Goal: Book appointment/travel/reservation

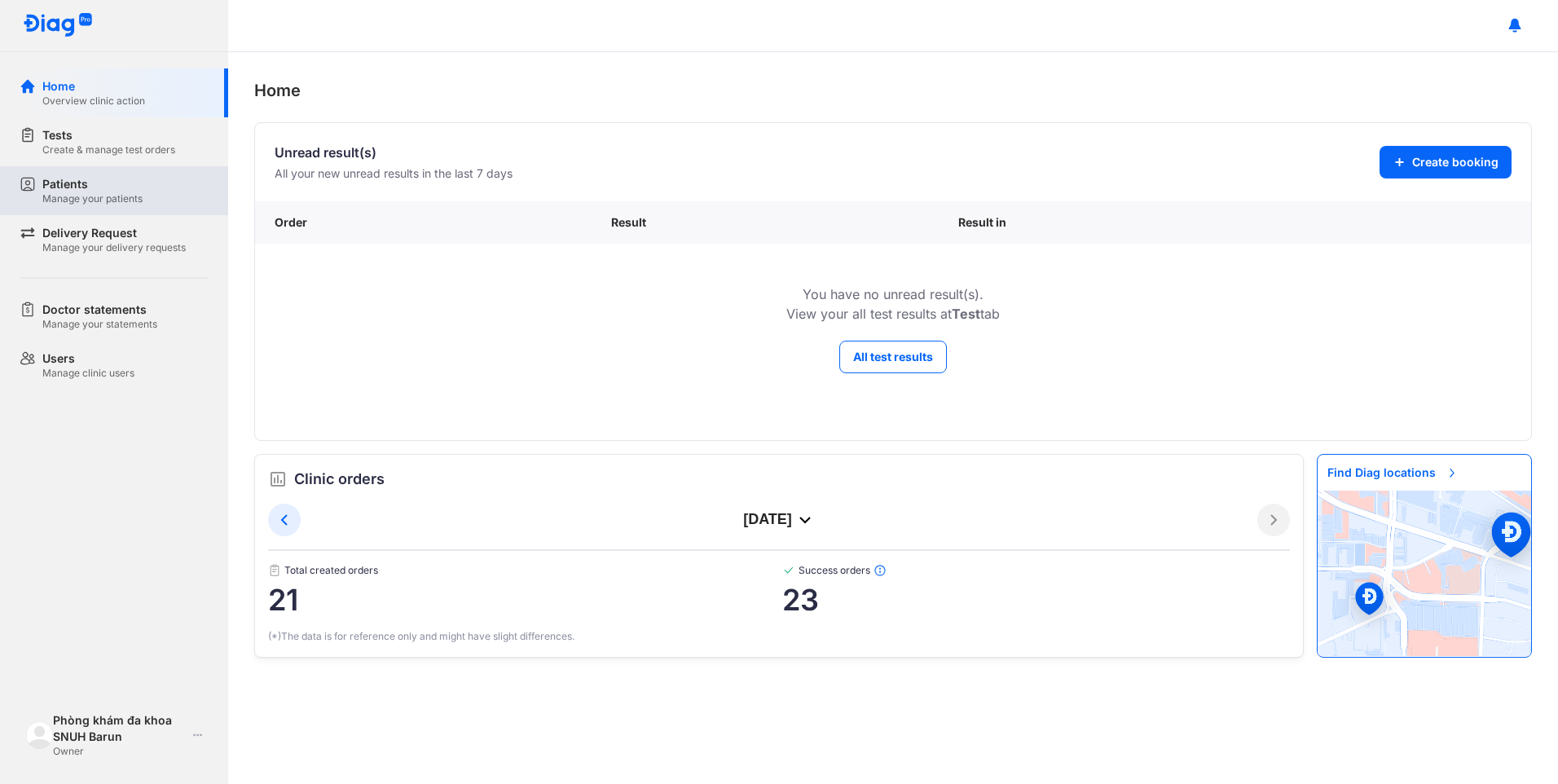
drag, startPoint x: 59, startPoint y: 190, endPoint x: 77, endPoint y: 190, distance: 18.0
click at [60, 190] on div "Patients" at bounding box center [92, 184] width 100 height 16
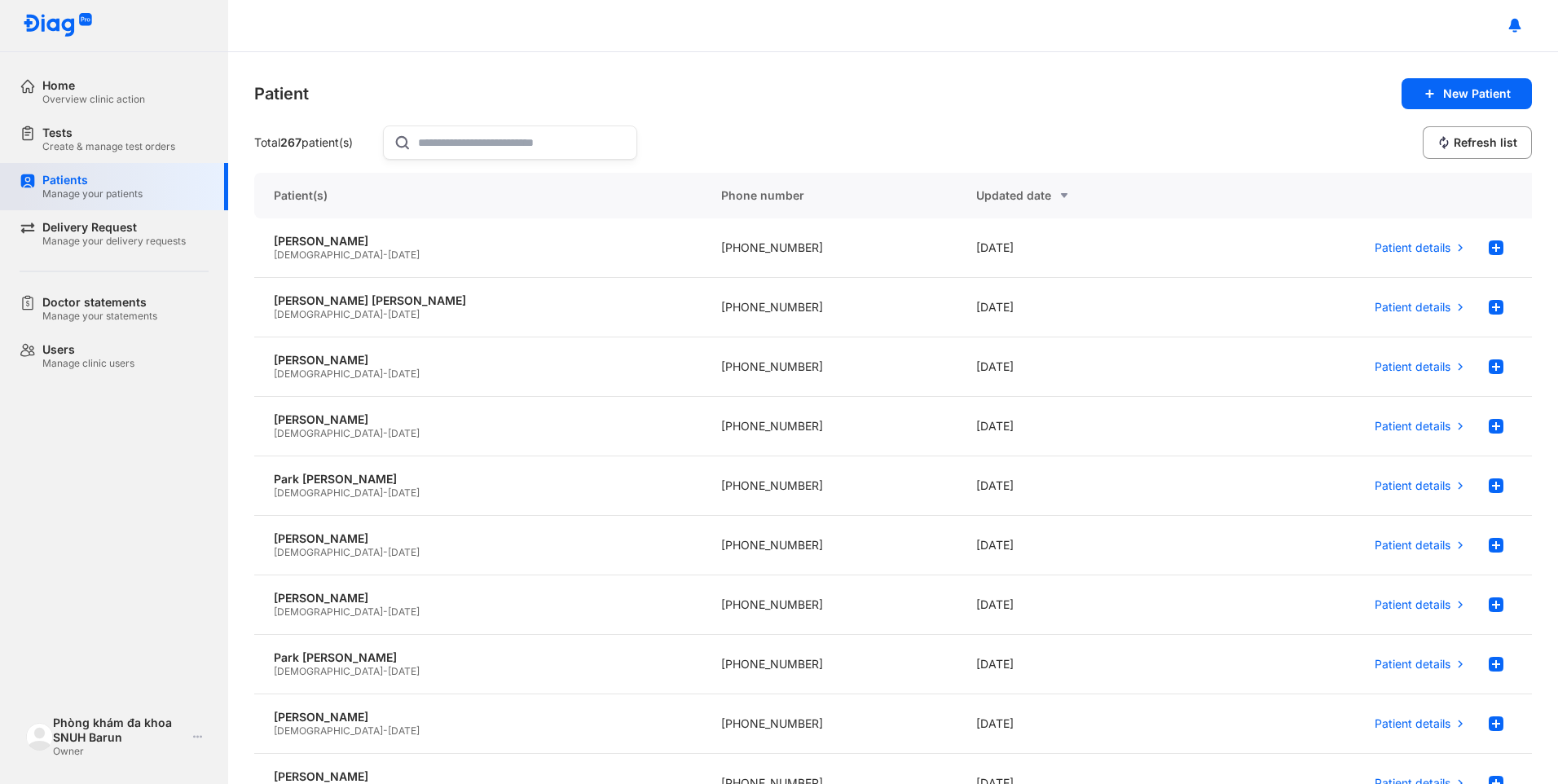
click at [103, 186] on div "Patients" at bounding box center [92, 180] width 100 height 15
click at [115, 144] on div "Create & manage test orders" at bounding box center [109, 146] width 133 height 13
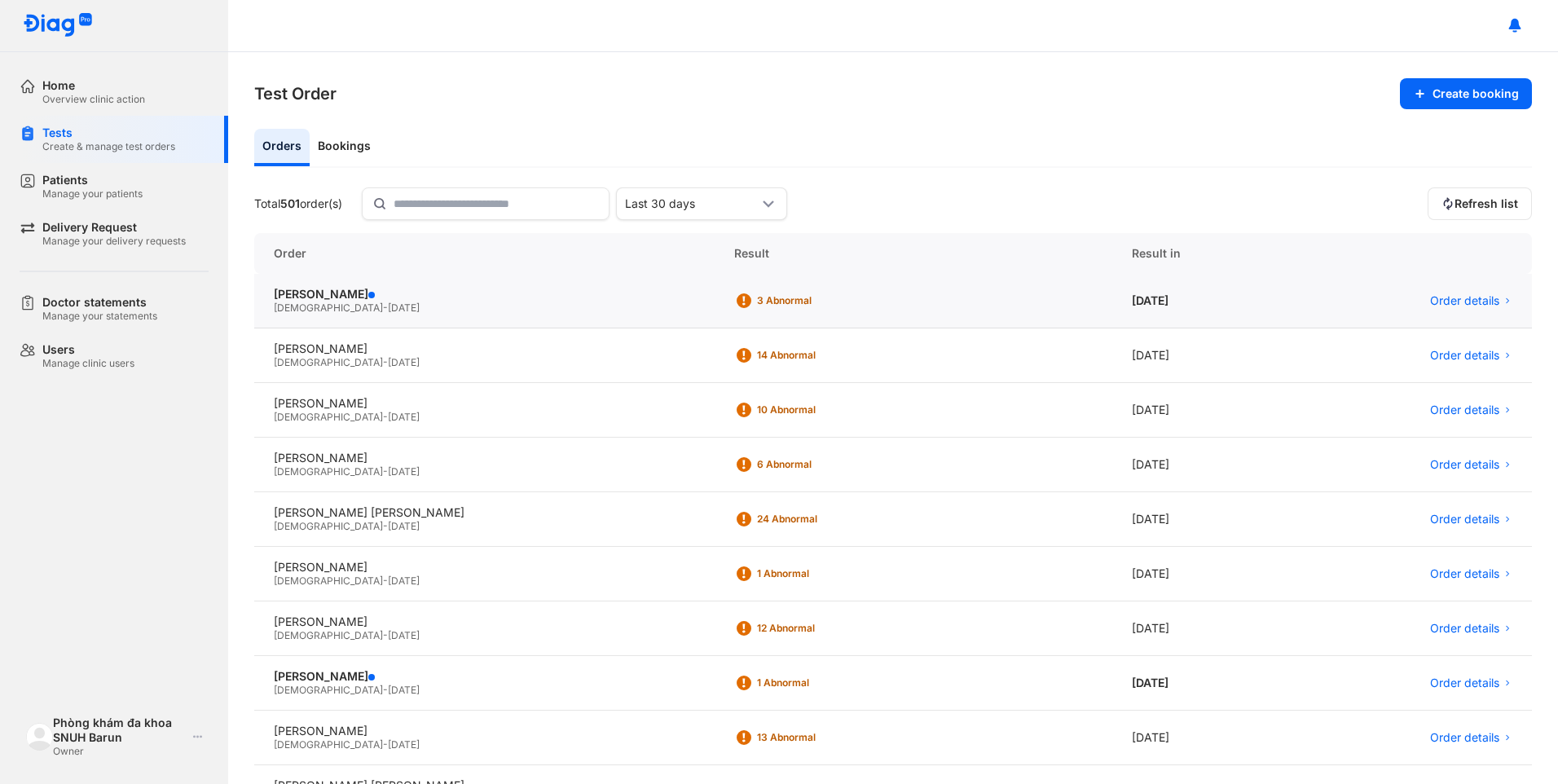
click at [405, 302] on div "Female - 06/09/1984" at bounding box center [484, 308] width 421 height 13
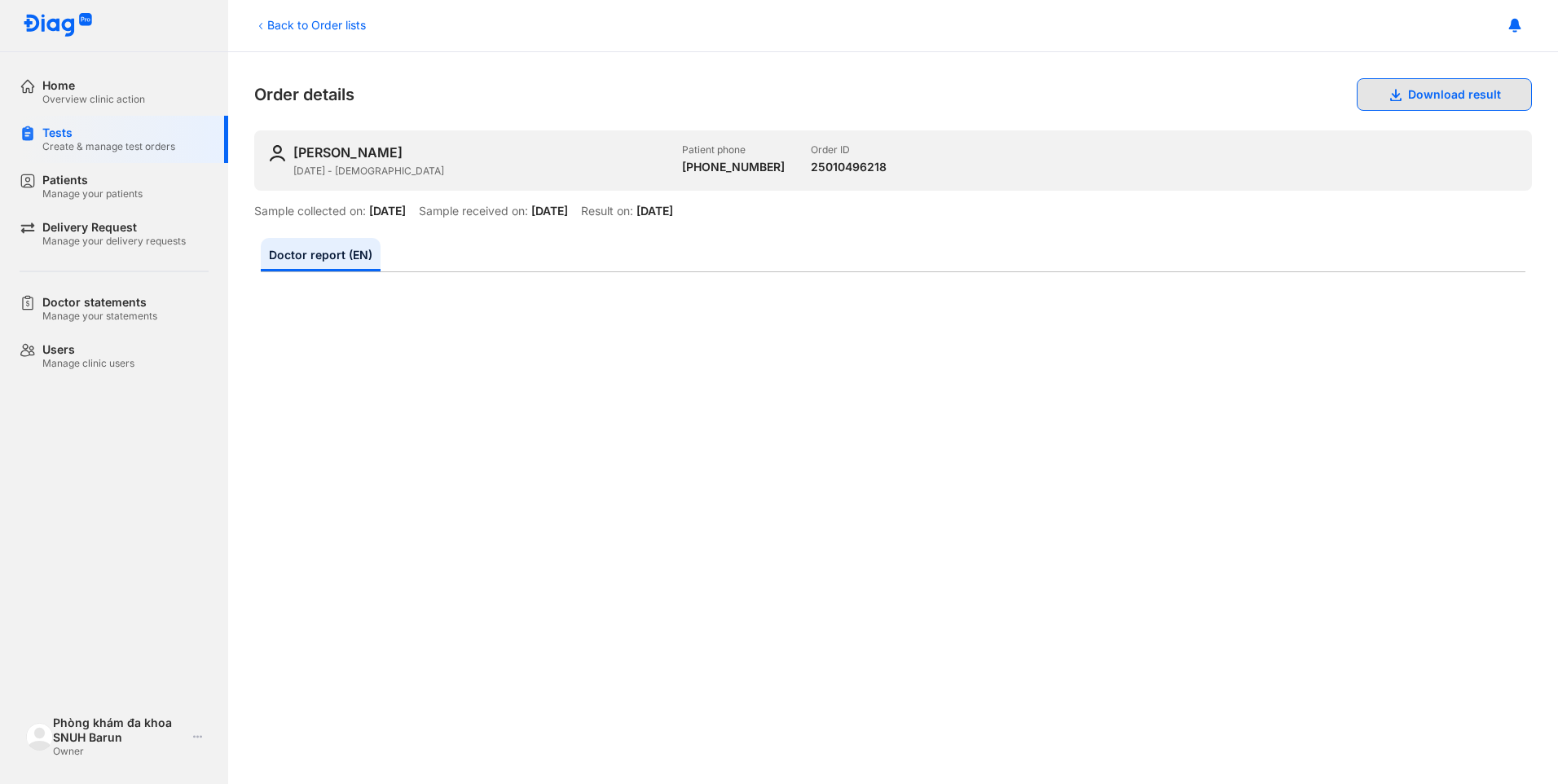
click at [1446, 99] on button "Download result" at bounding box center [1444, 94] width 175 height 33
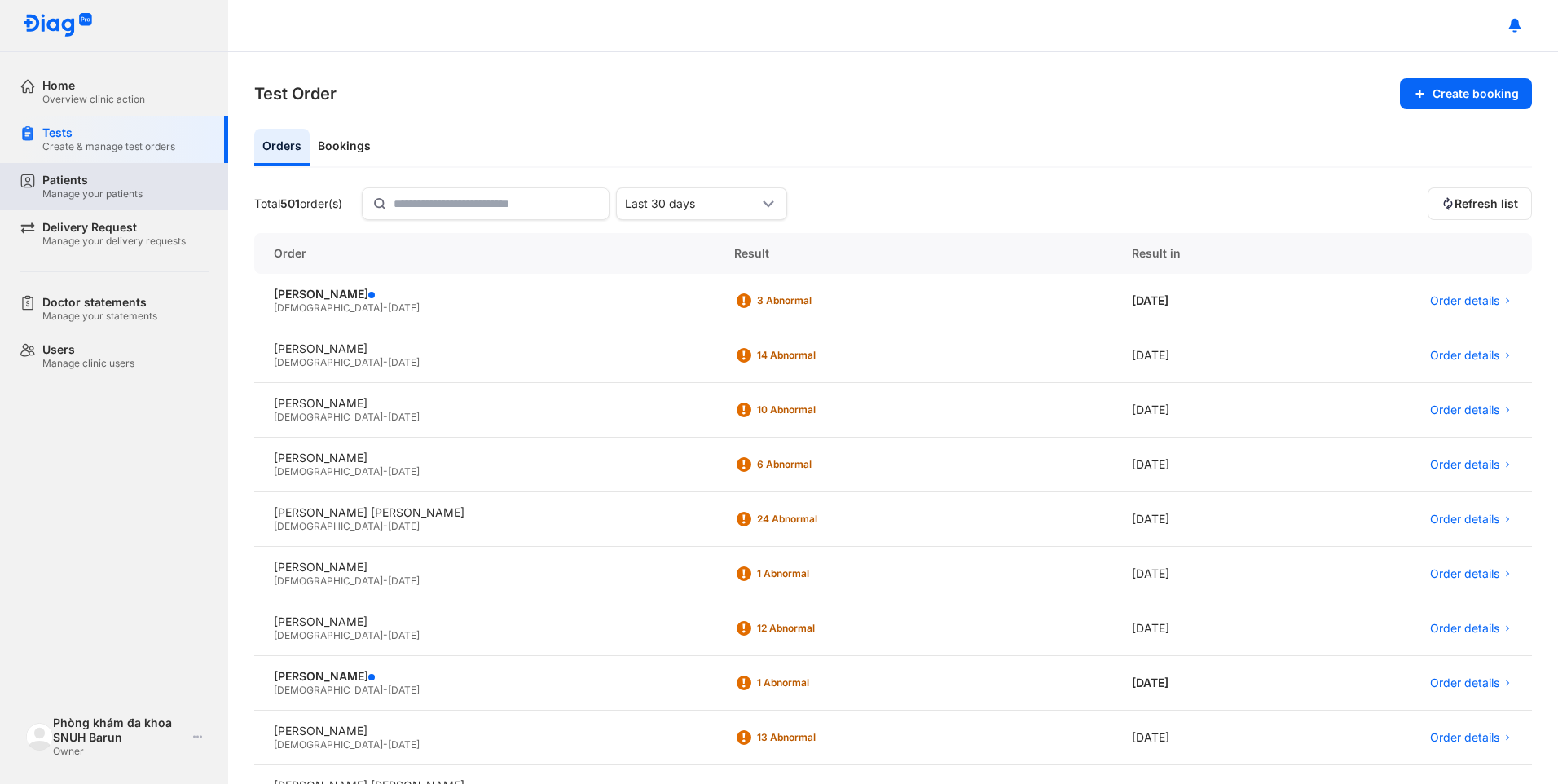
click at [69, 195] on div "Manage your patients" at bounding box center [92, 193] width 100 height 13
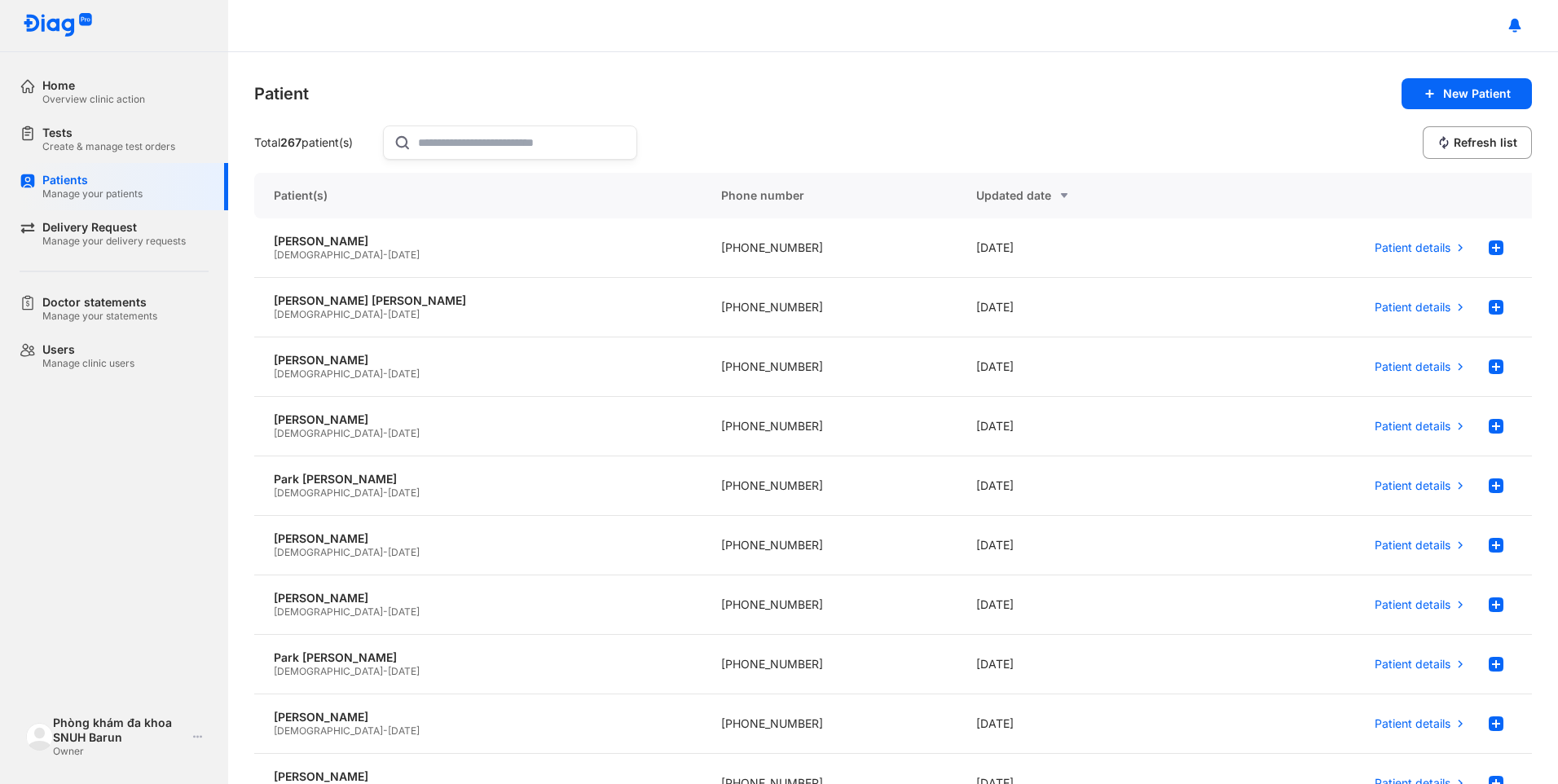
click at [516, 142] on input "text" at bounding box center [522, 142] width 209 height 33
type input "*"
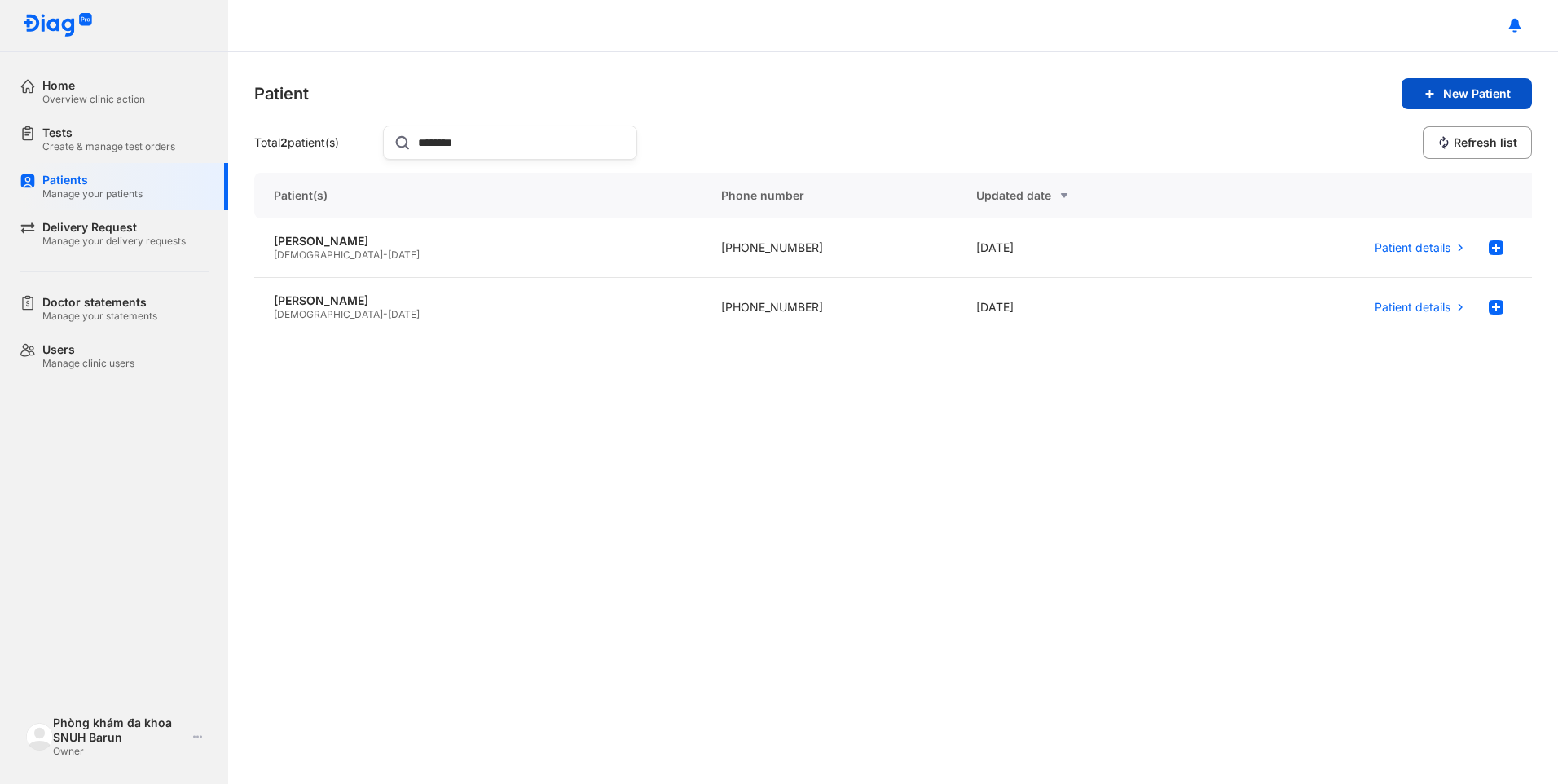
type input "********"
click at [1470, 97] on span "New Patient" at bounding box center [1477, 93] width 67 height 15
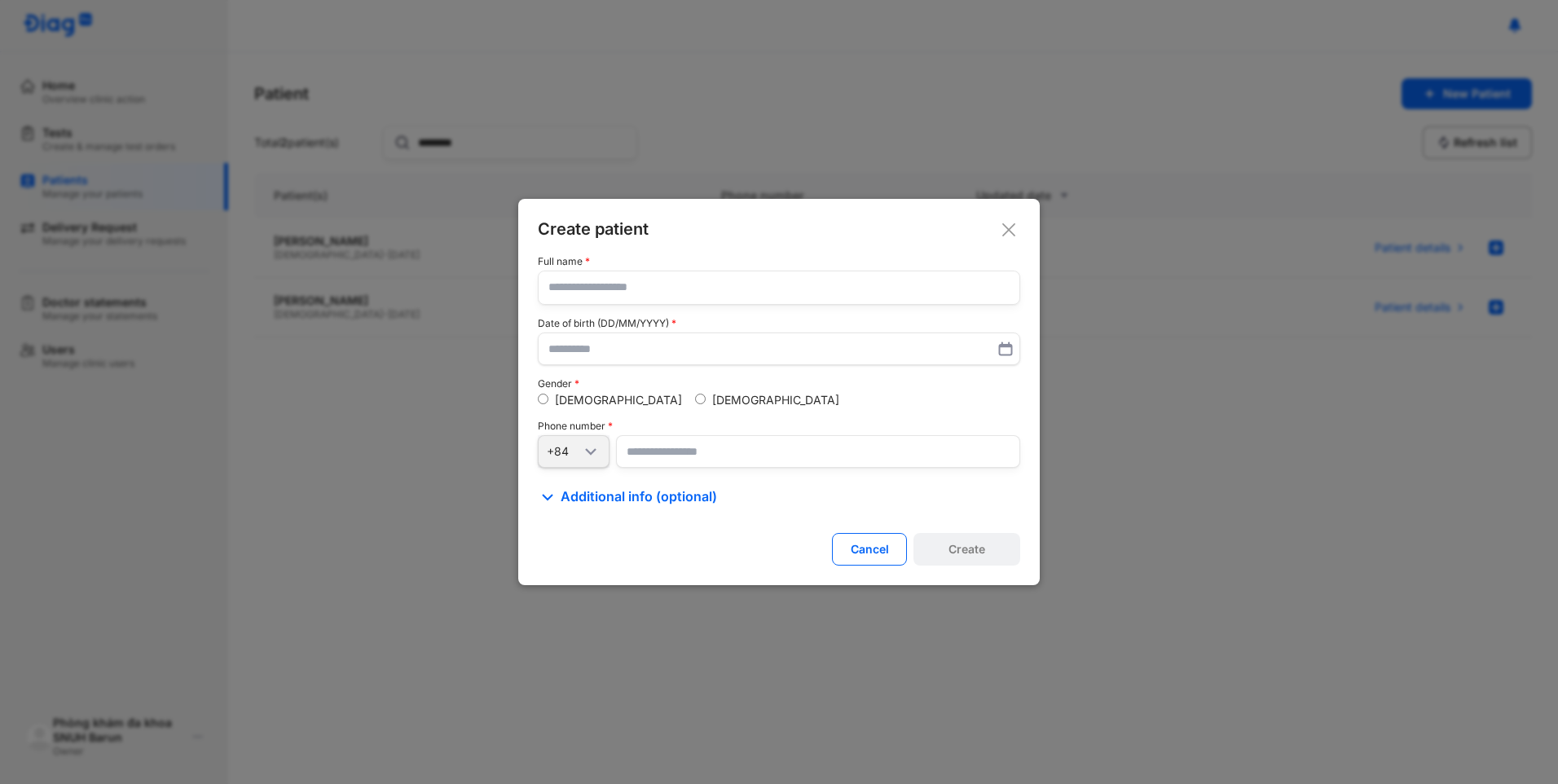
click at [766, 285] on input "text" at bounding box center [779, 287] width 461 height 33
type input "**********"
click at [745, 349] on input "text" at bounding box center [779, 349] width 461 height 29
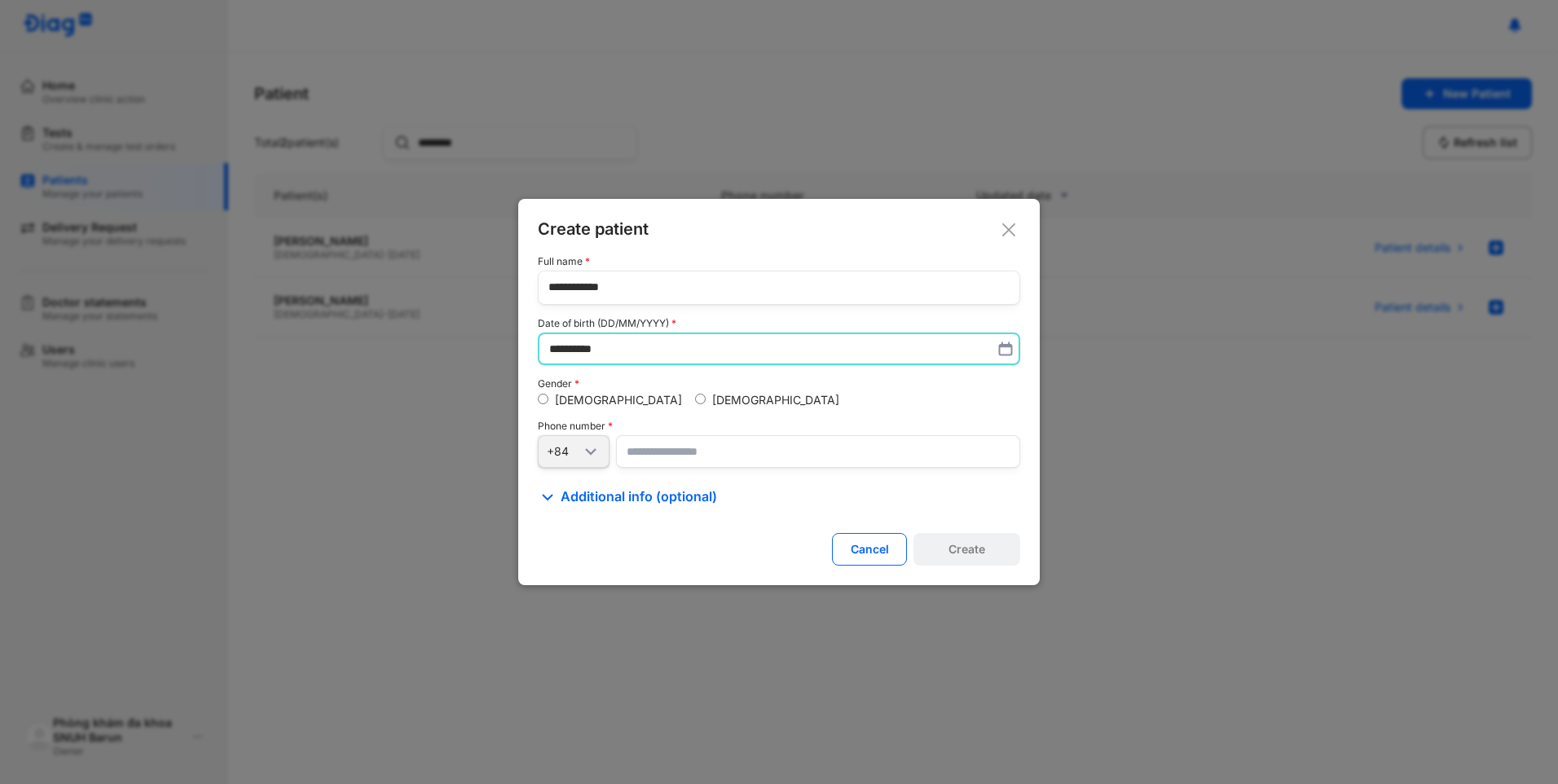
type input "**********"
click at [671, 455] on input "number" at bounding box center [818, 451] width 405 height 33
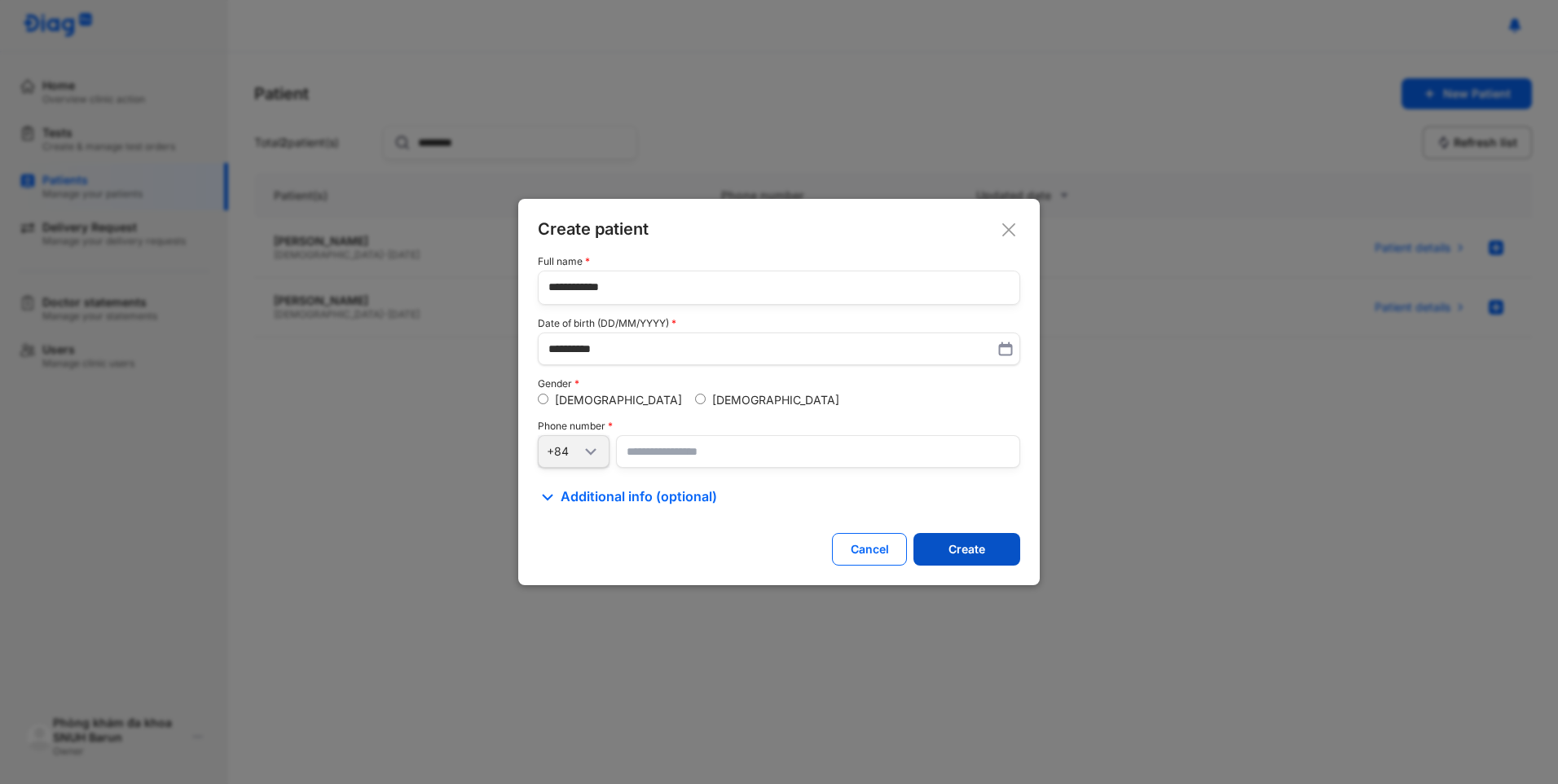
type input "**********"
click at [972, 553] on div "Create" at bounding box center [966, 549] width 36 height 15
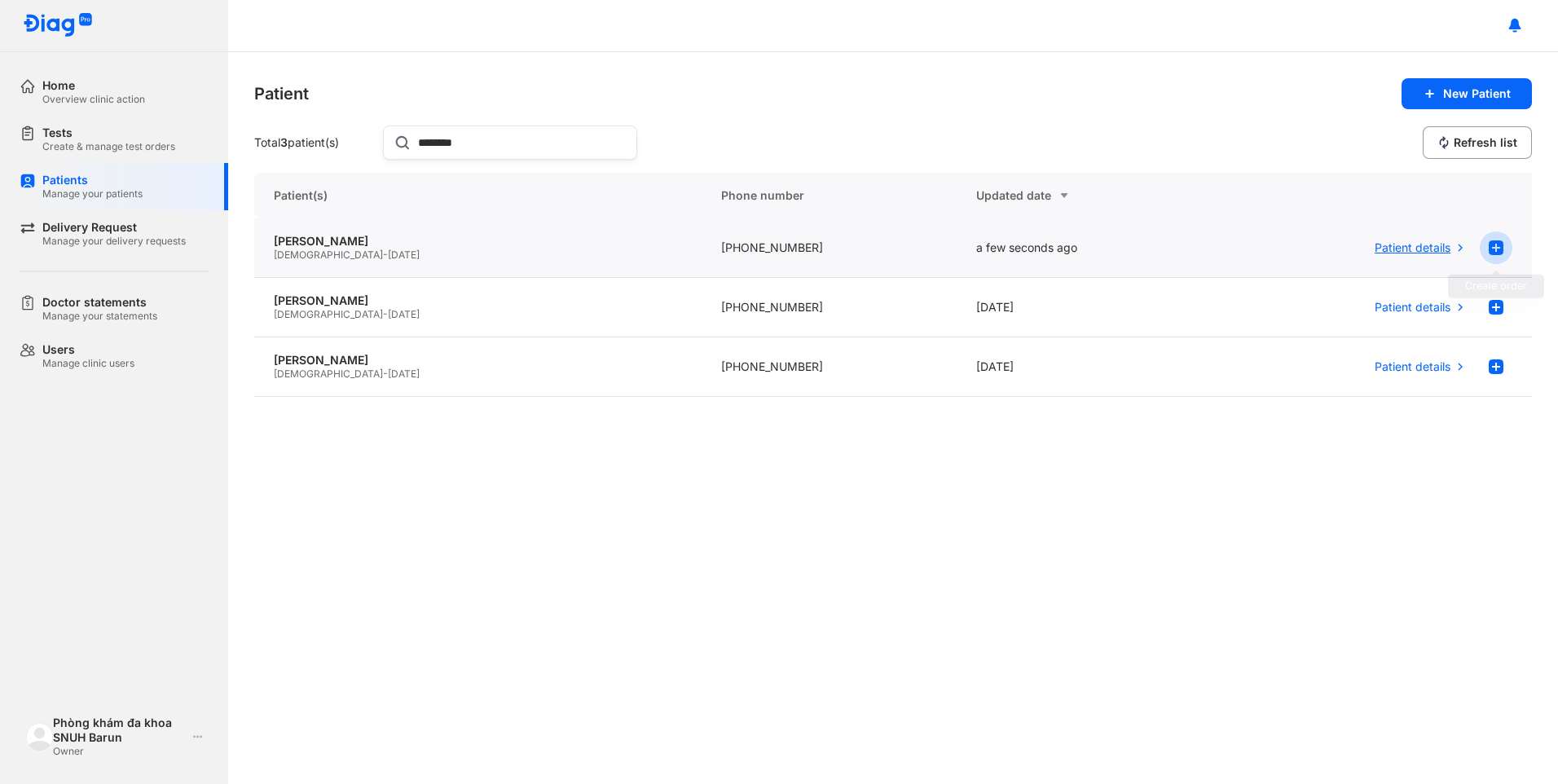
click at [1500, 248] on use at bounding box center [1496, 247] width 15 height 15
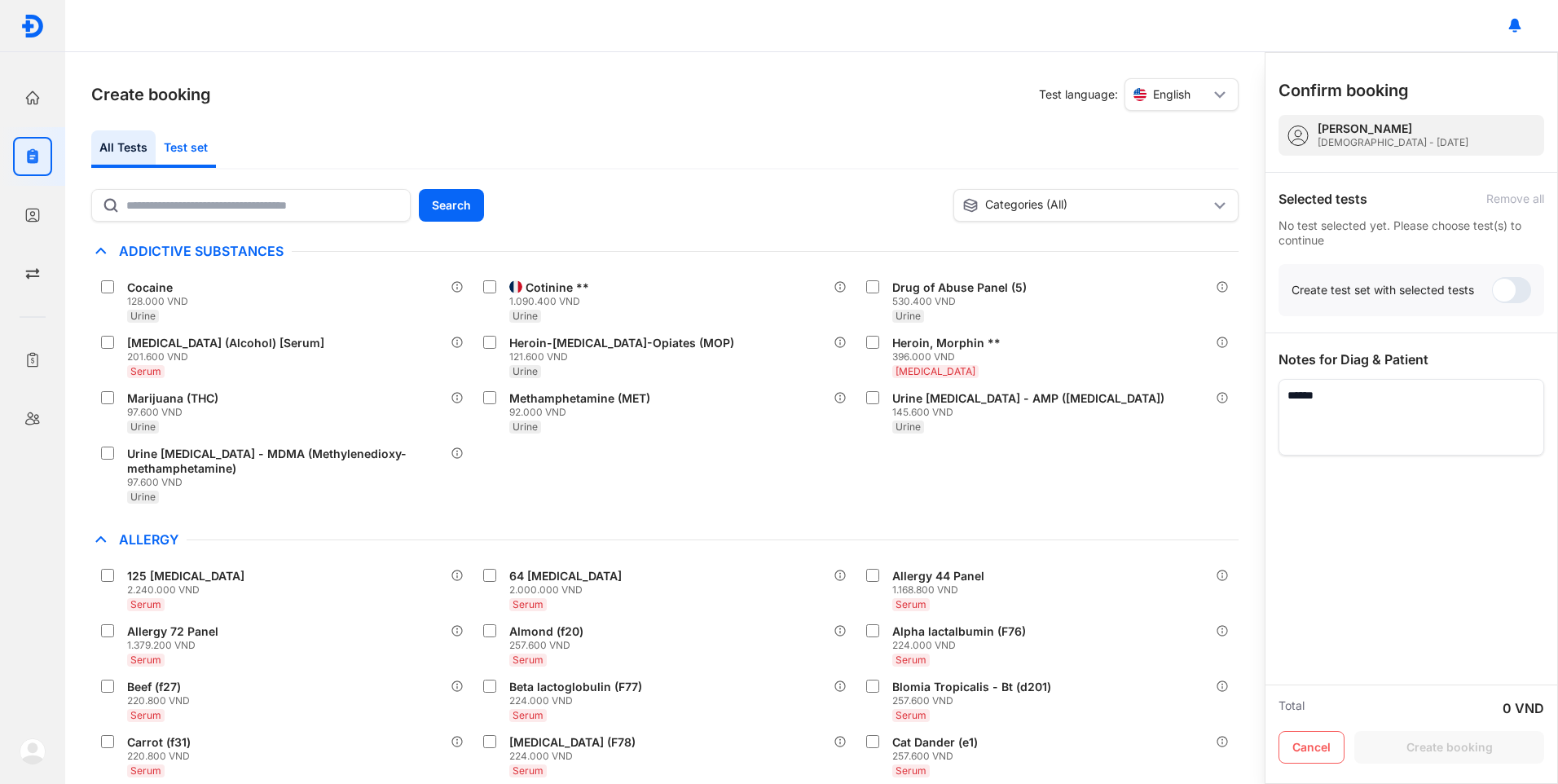
click at [201, 149] on div "Test set" at bounding box center [185, 149] width 60 height 37
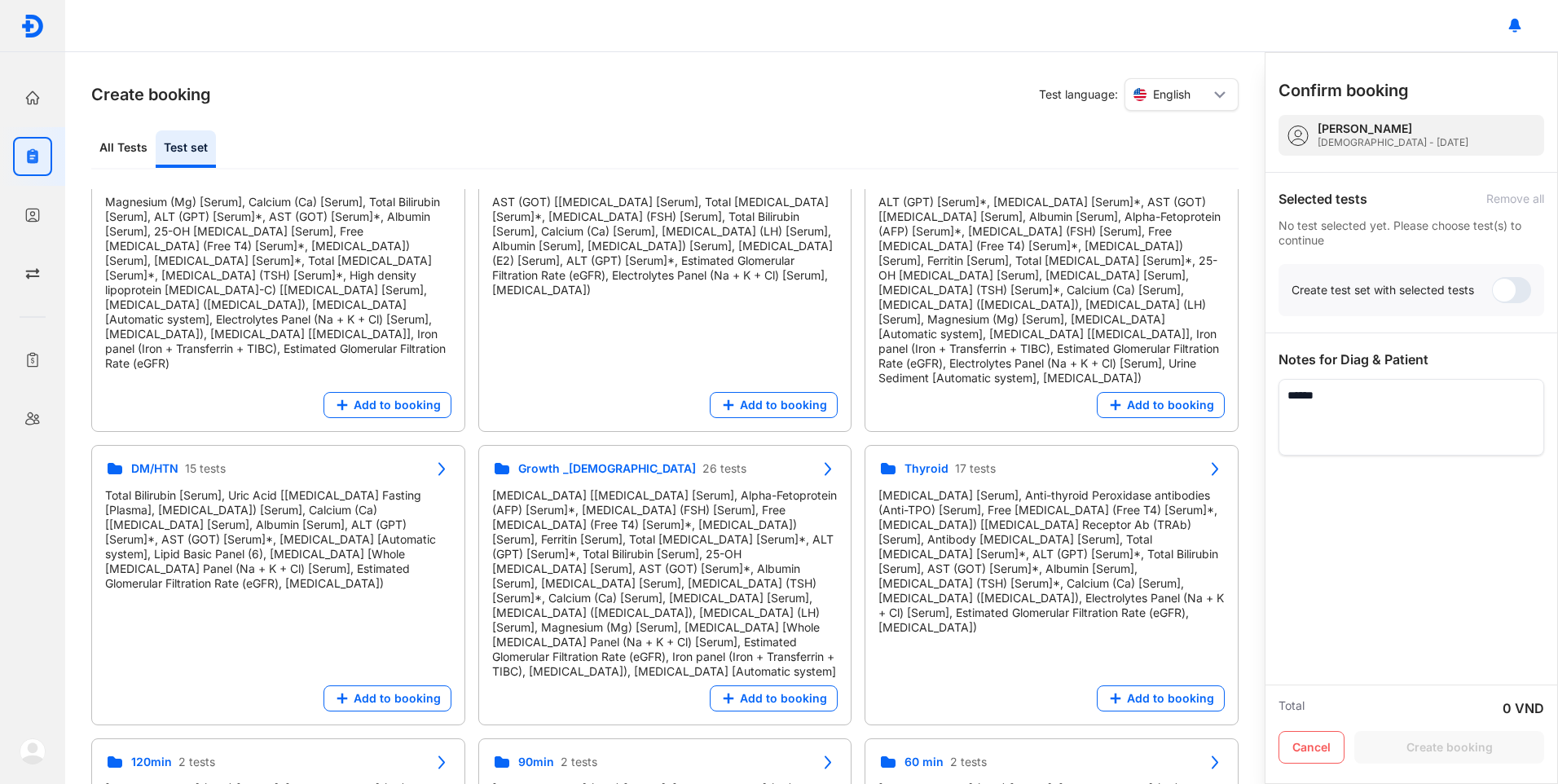
scroll to position [489, 0]
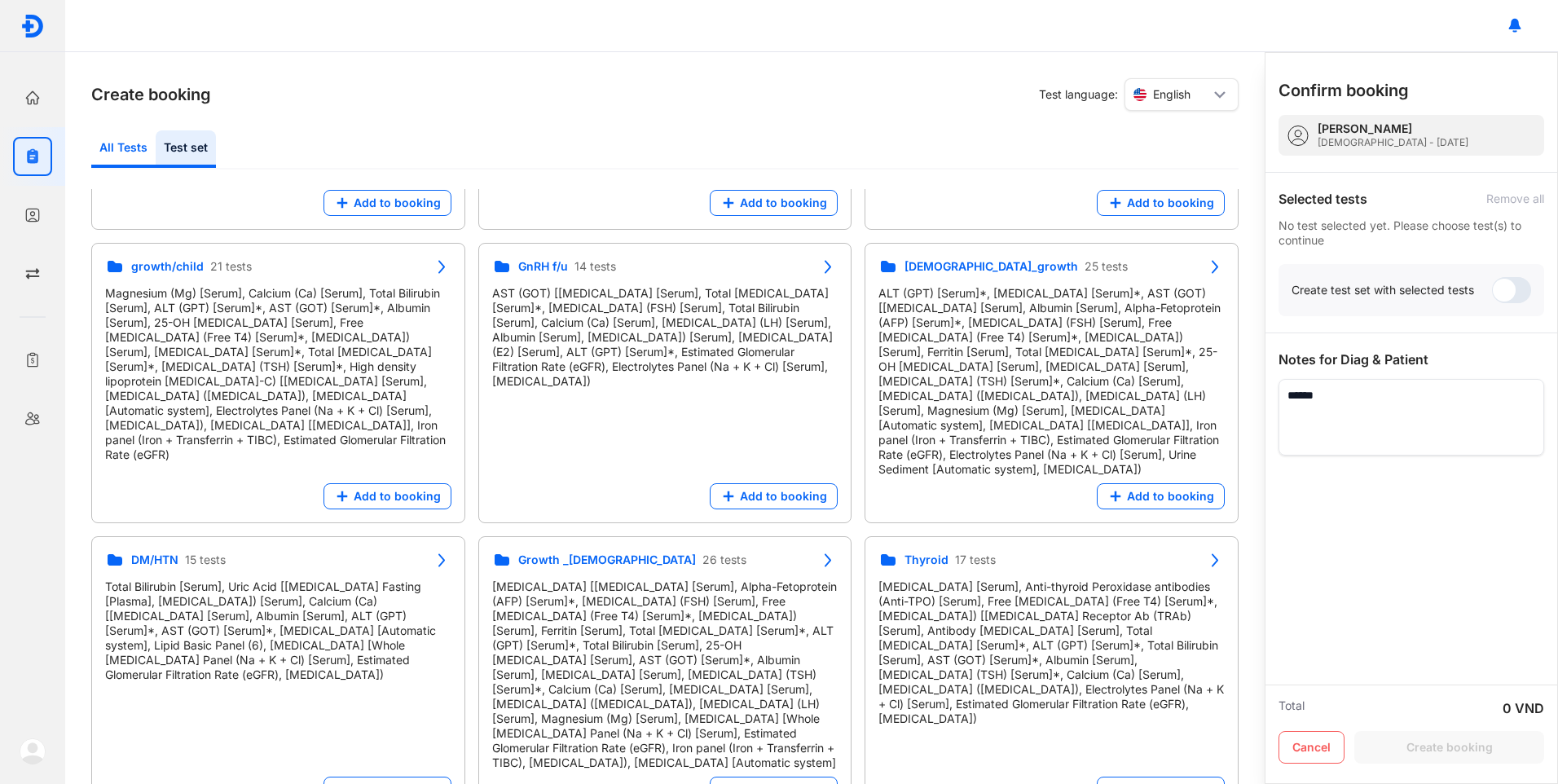
click at [121, 143] on div "All Tests" at bounding box center [123, 149] width 65 height 37
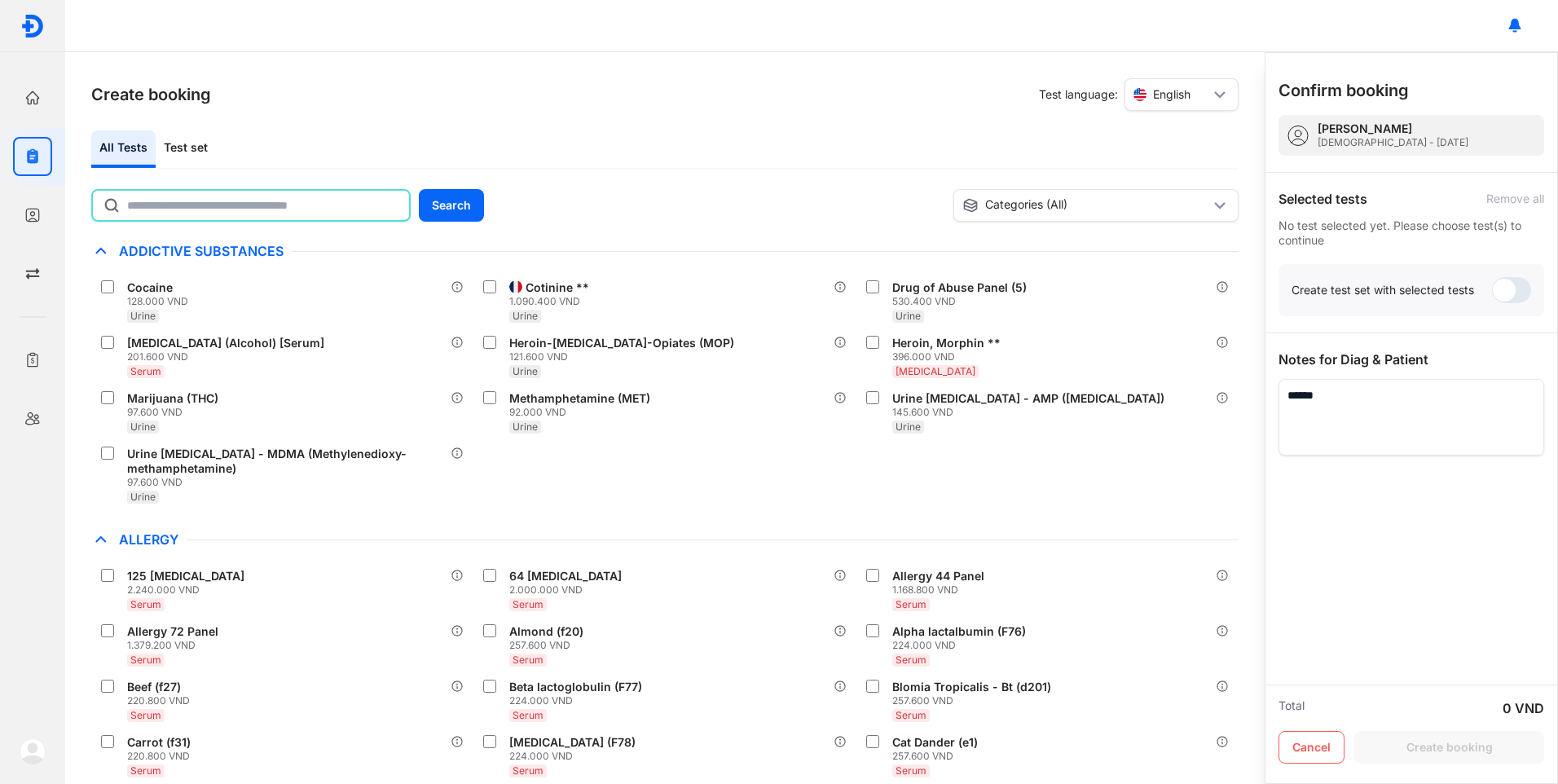
click at [237, 207] on input "text" at bounding box center [263, 205] width 272 height 29
type input "*"
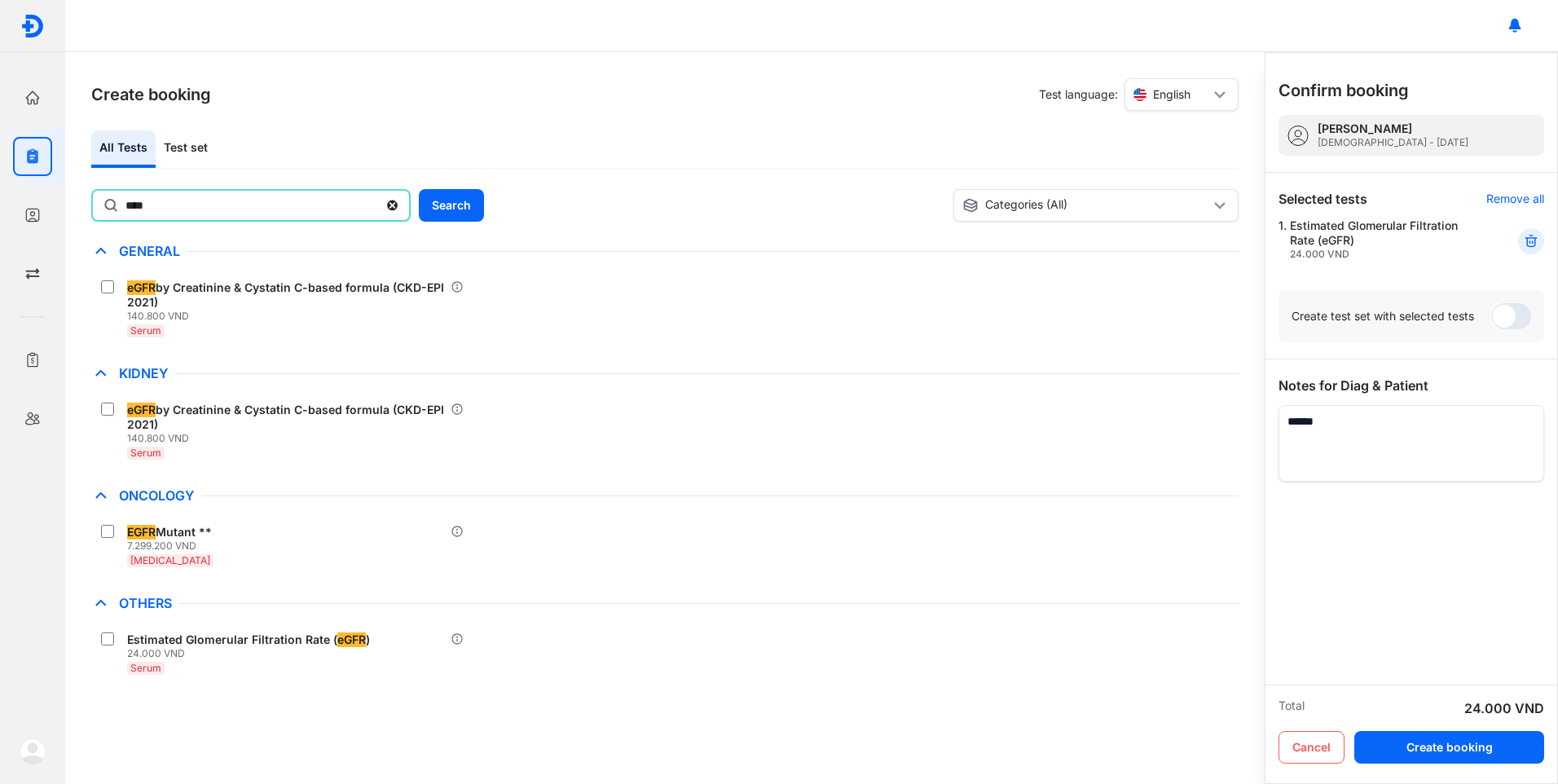
drag, startPoint x: 221, startPoint y: 198, endPoint x: 68, endPoint y: 177, distance: 154.4
click at [68, 177] on div "Create booking Test language: English All Tests Test set **** Search Categories…" at bounding box center [665, 418] width 1200 height 732
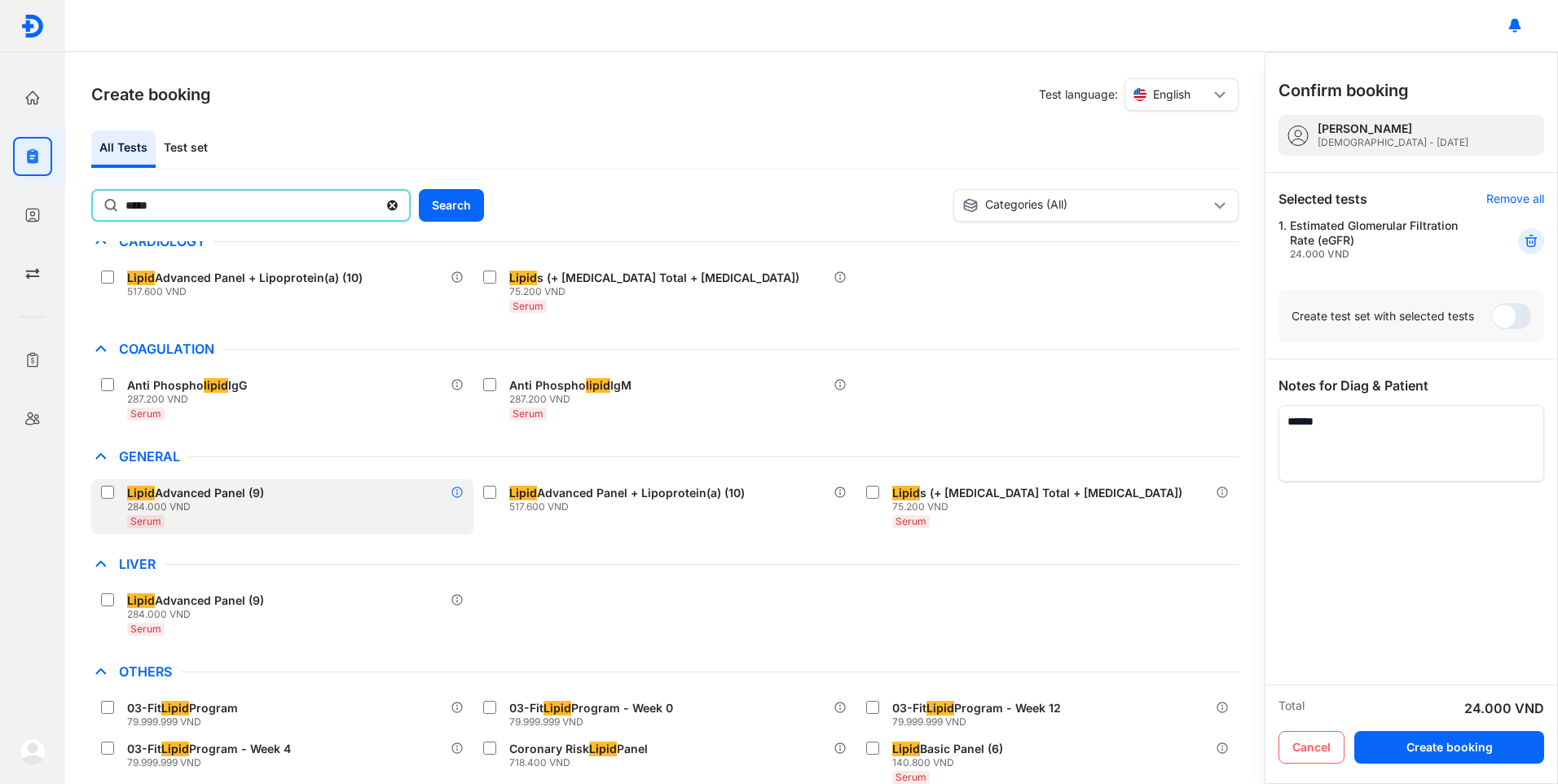
scroll to position [144, 0]
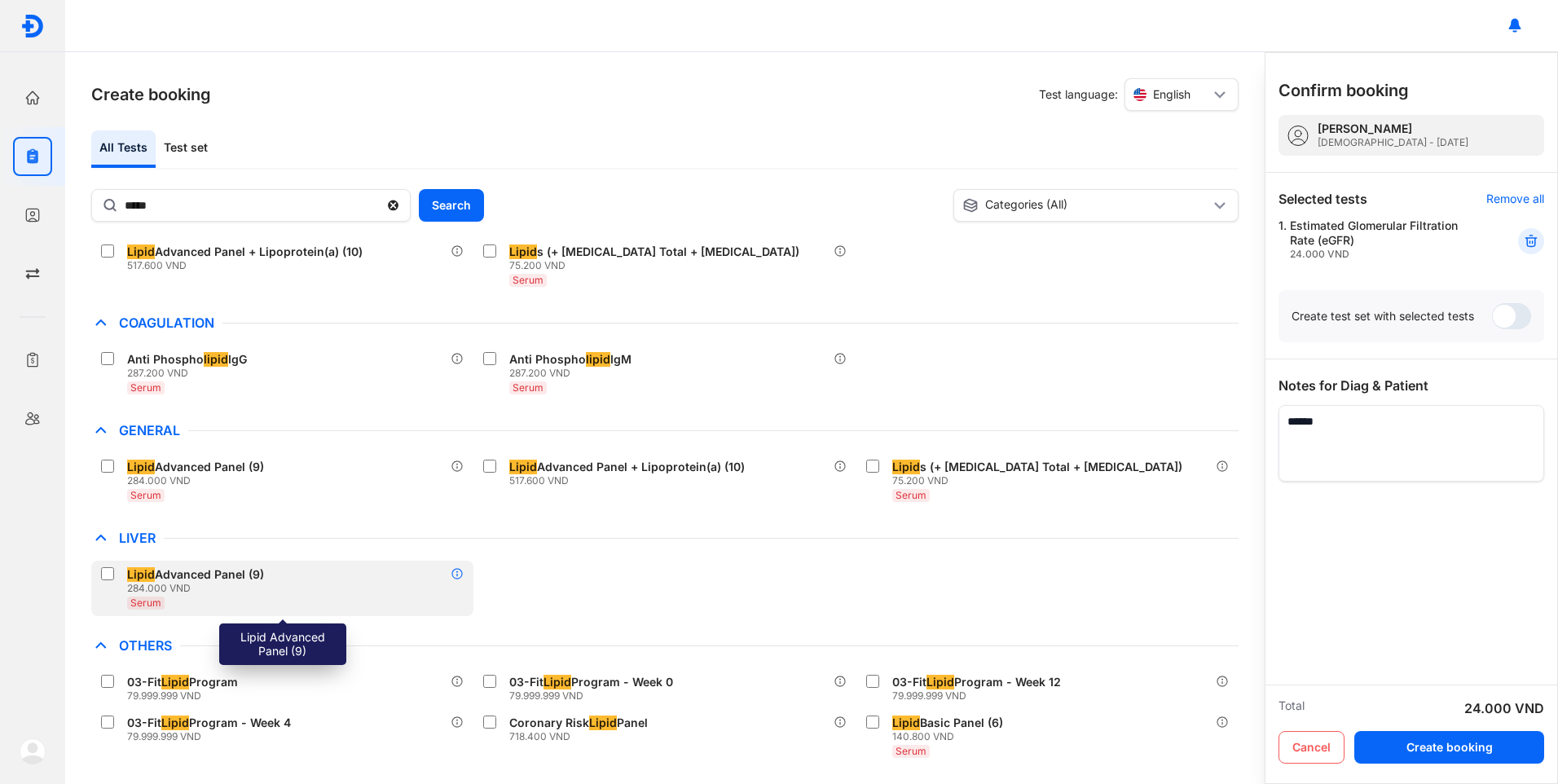
click at [459, 572] on icon at bounding box center [457, 573] width 13 height 13
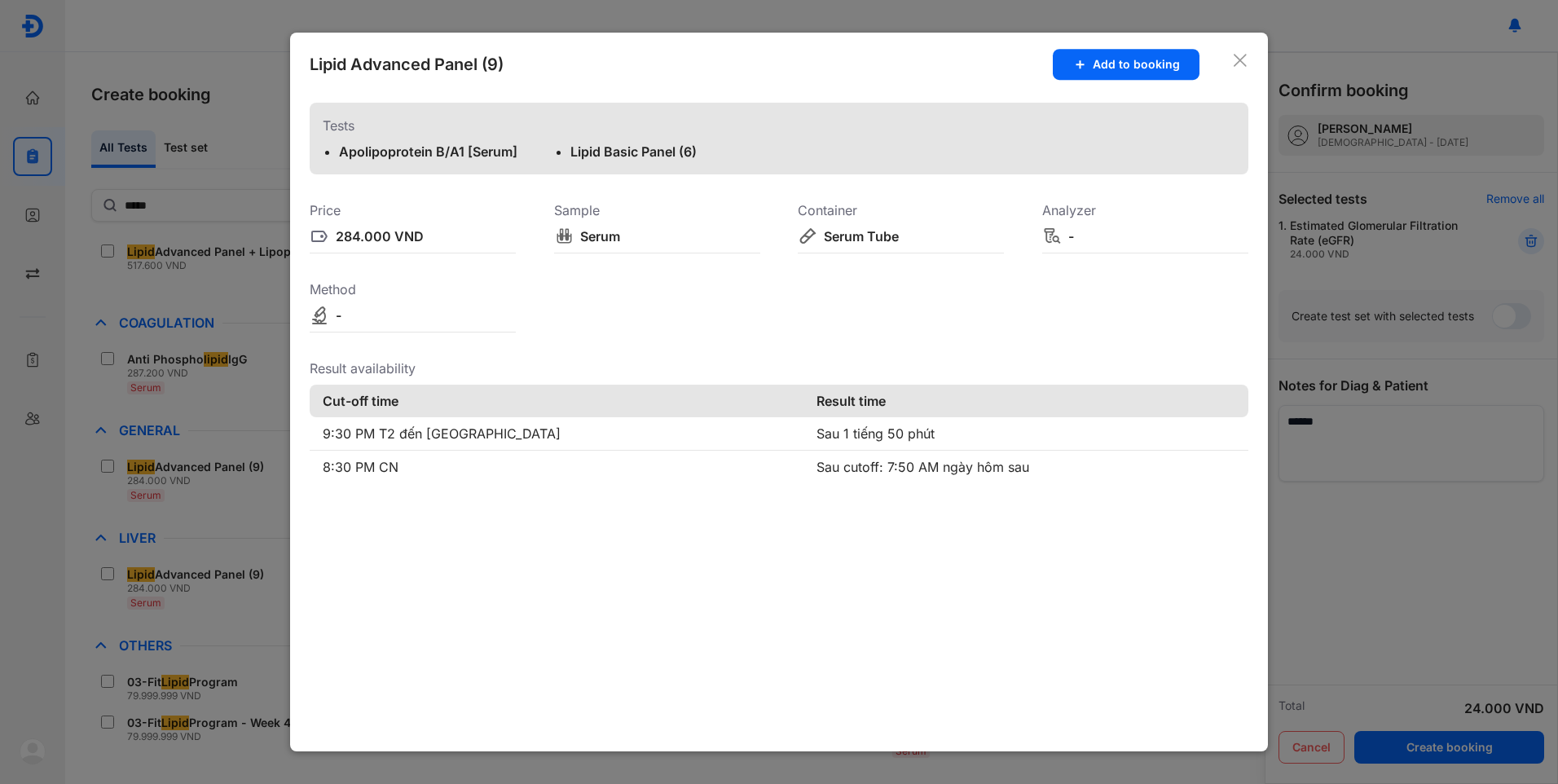
drag, startPoint x: 1234, startPoint y: 58, endPoint x: 1150, endPoint y: 137, distance: 115.3
click at [1233, 58] on icon at bounding box center [1240, 60] width 16 height 16
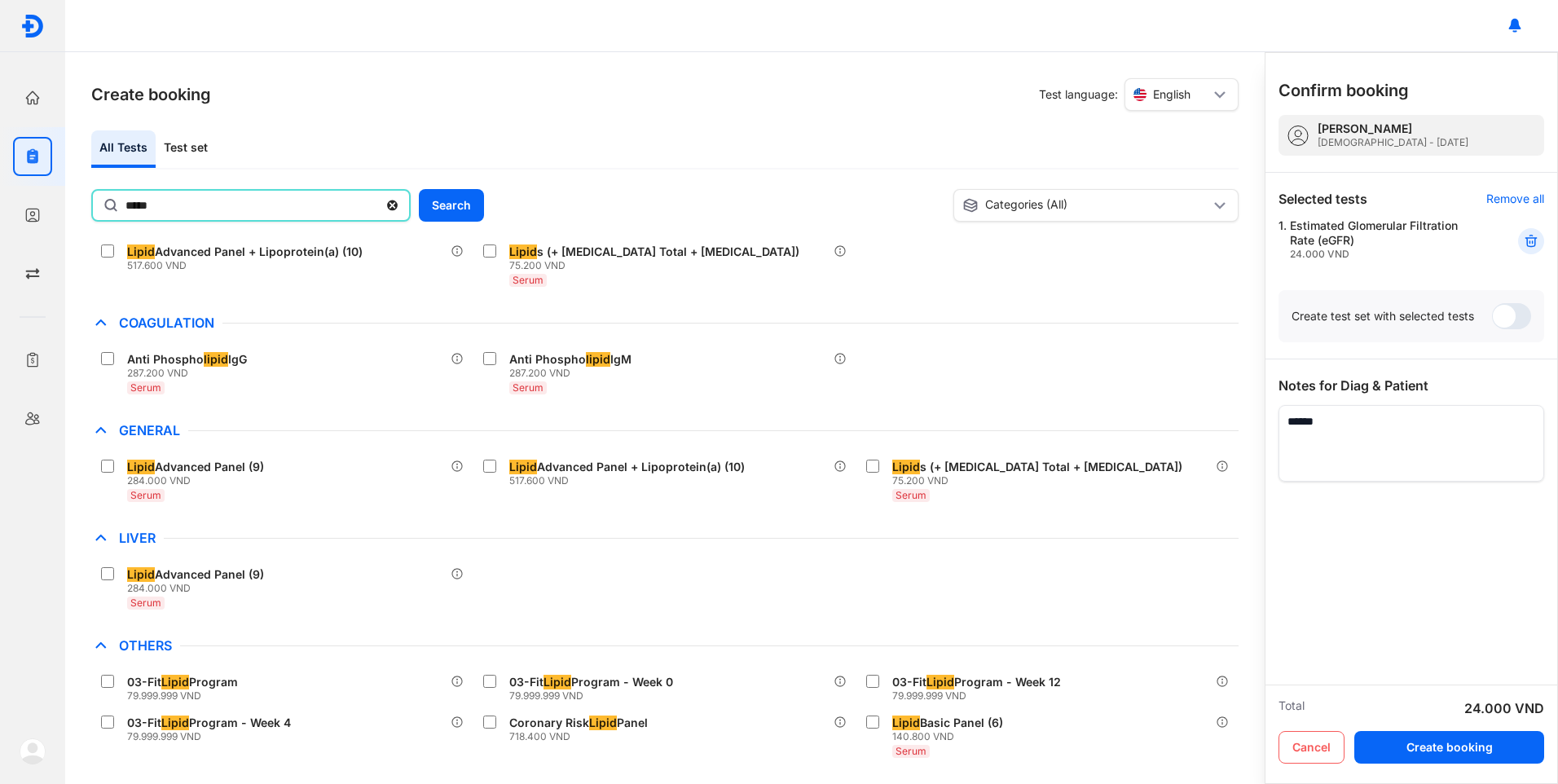
drag, startPoint x: 171, startPoint y: 209, endPoint x: 115, endPoint y: 195, distance: 57.7
click at [115, 195] on div "*****" at bounding box center [251, 205] width 319 height 33
click at [125, 195] on input "*****" at bounding box center [251, 205] width 253 height 29
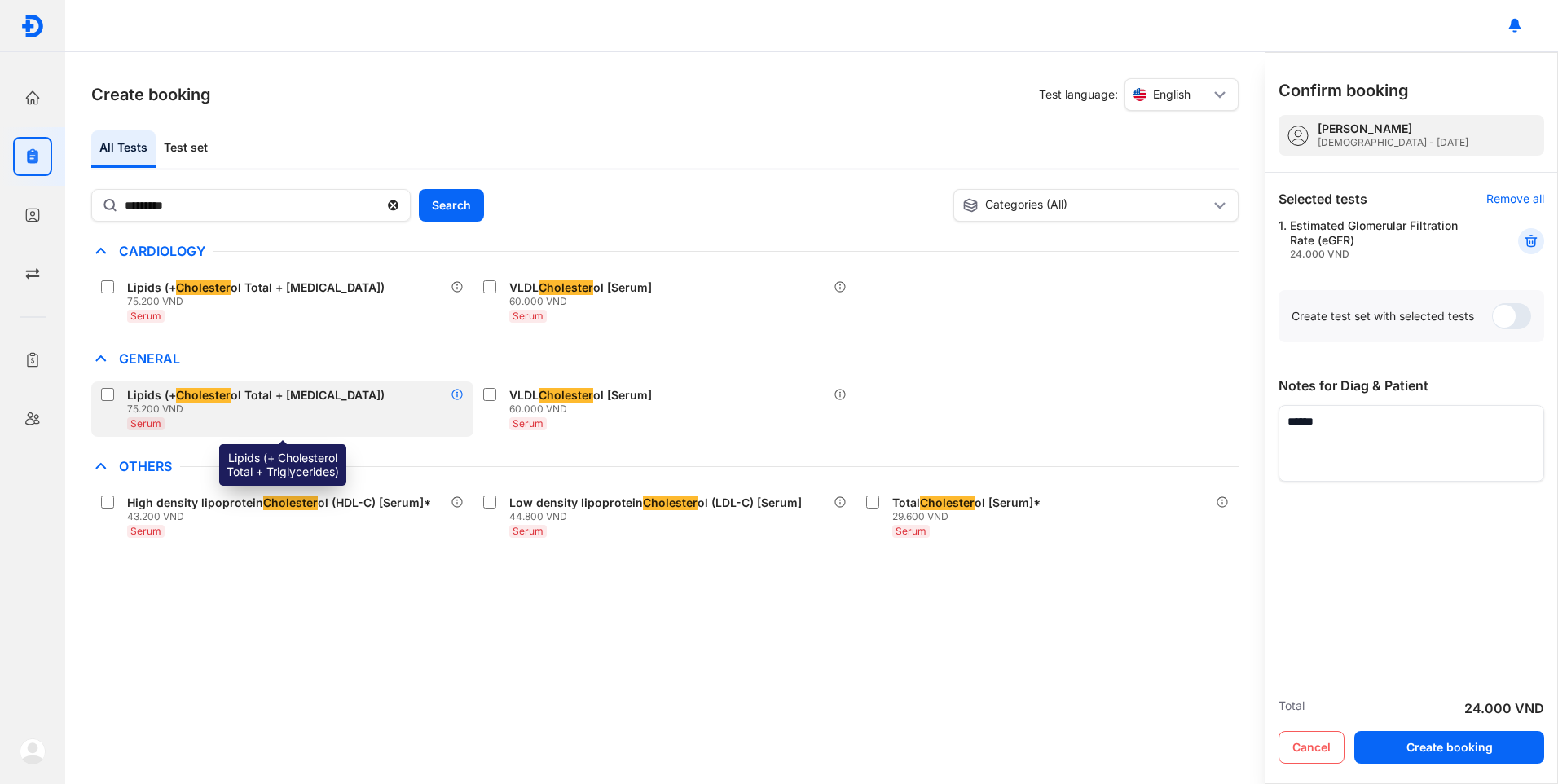
click at [454, 396] on icon at bounding box center [457, 394] width 13 height 13
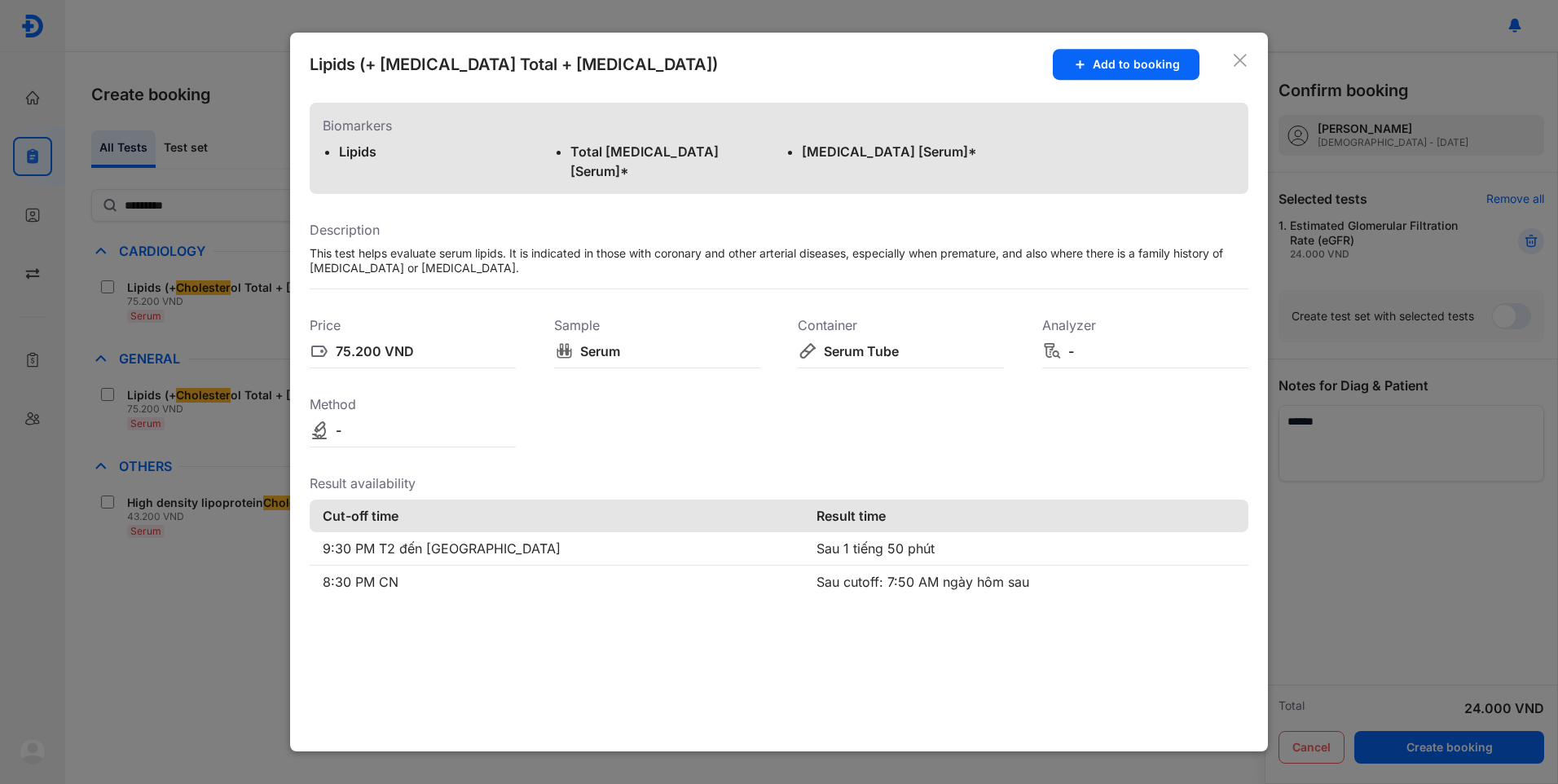
click at [1237, 63] on icon at bounding box center [1240, 60] width 16 height 16
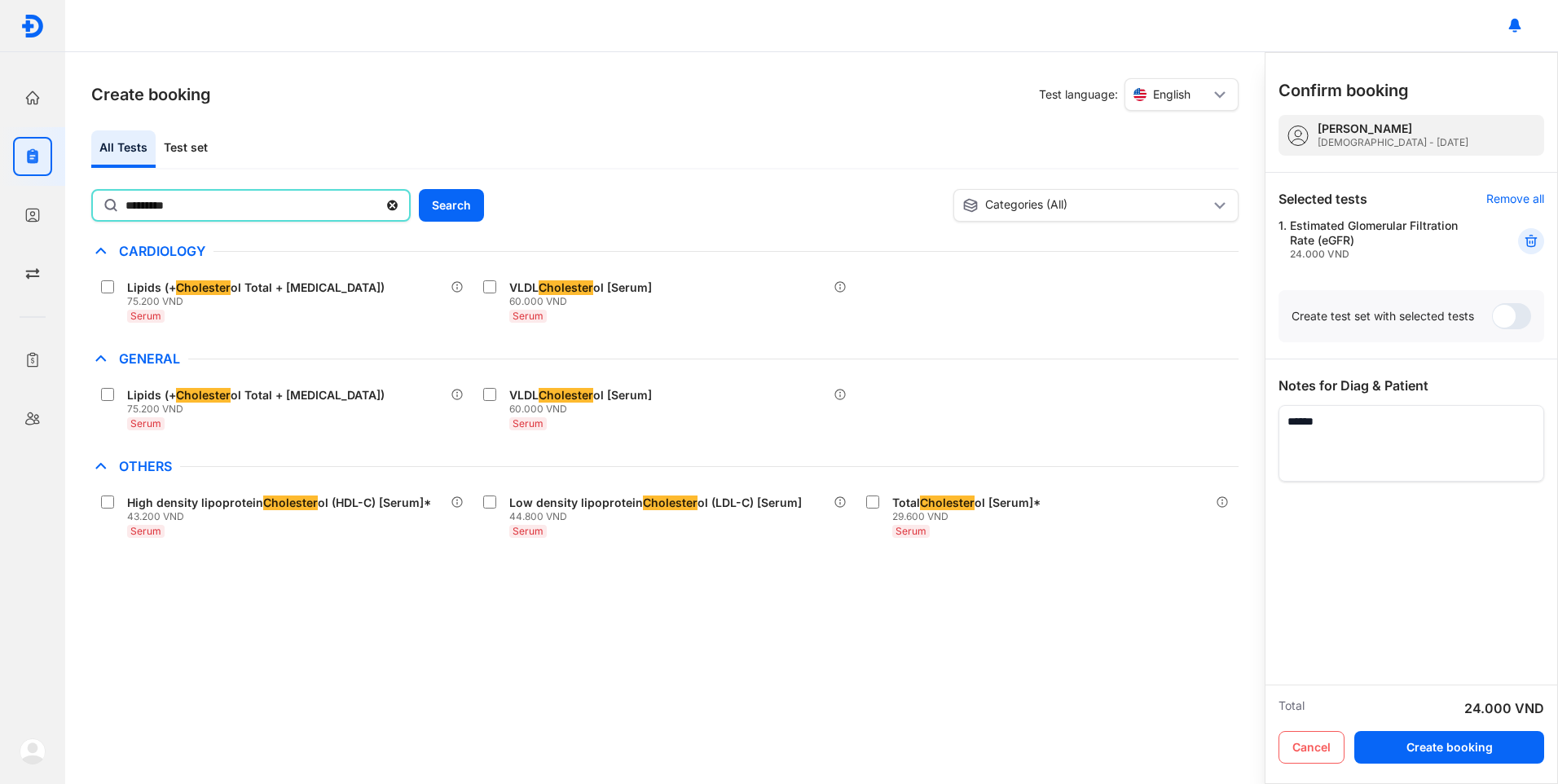
drag, startPoint x: 224, startPoint y: 208, endPoint x: 88, endPoint y: 205, distance: 136.0
click at [88, 205] on div "Create booking Test language: English All Tests Test set ********* Search Categ…" at bounding box center [665, 418] width 1200 height 732
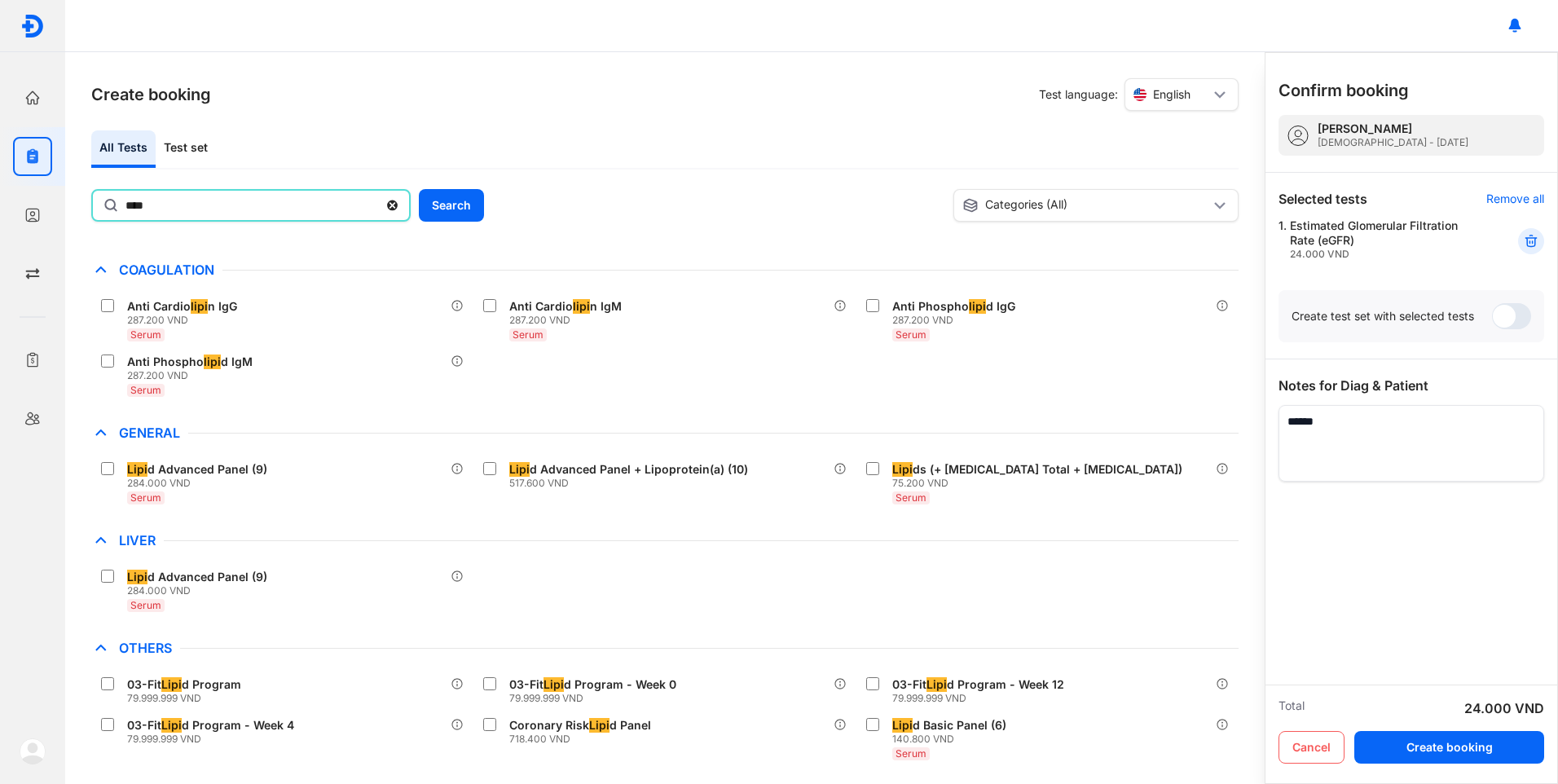
scroll to position [255, 0]
click at [179, 150] on div "Test set" at bounding box center [185, 149] width 60 height 37
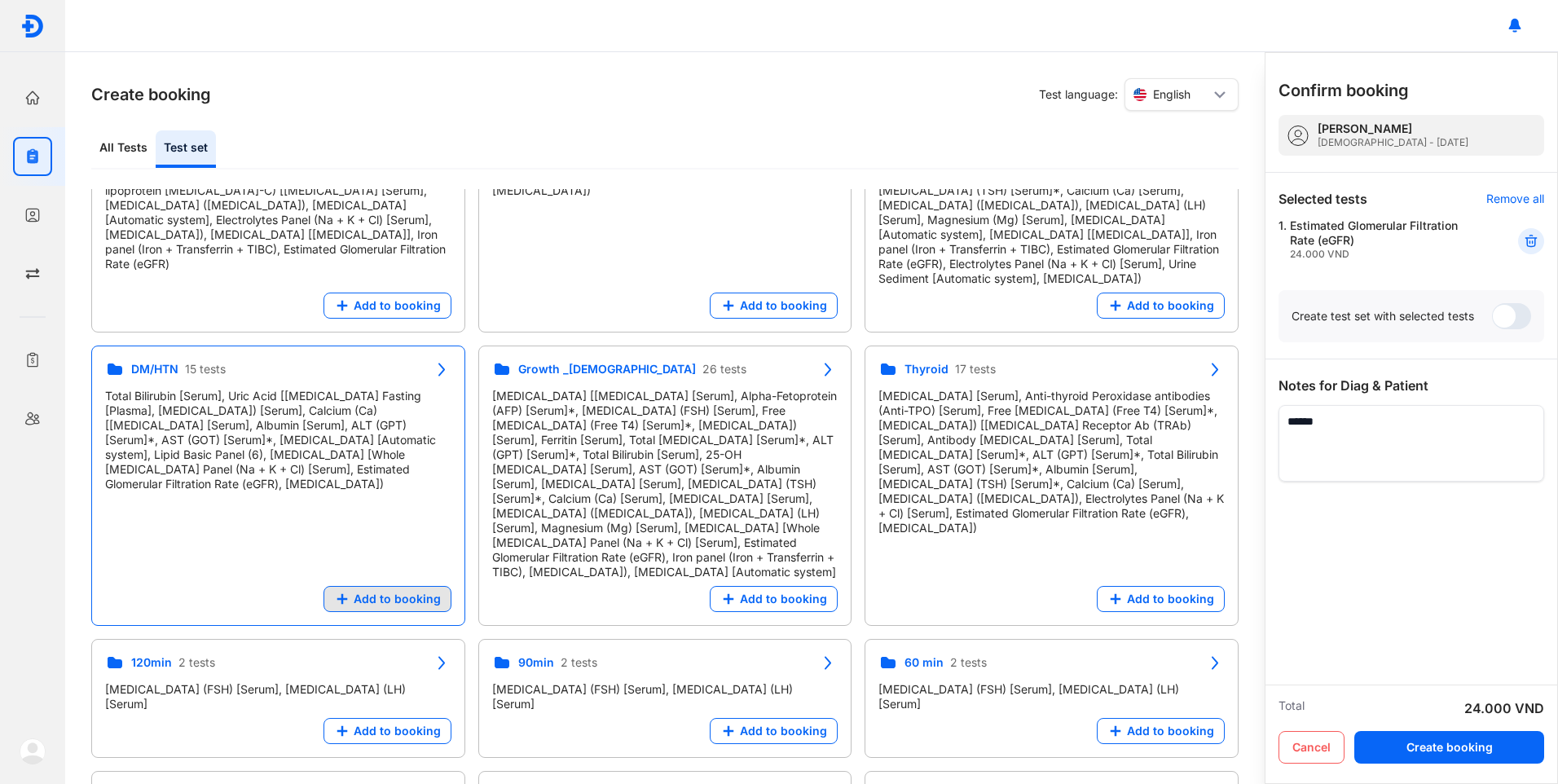
scroll to position [733, 0]
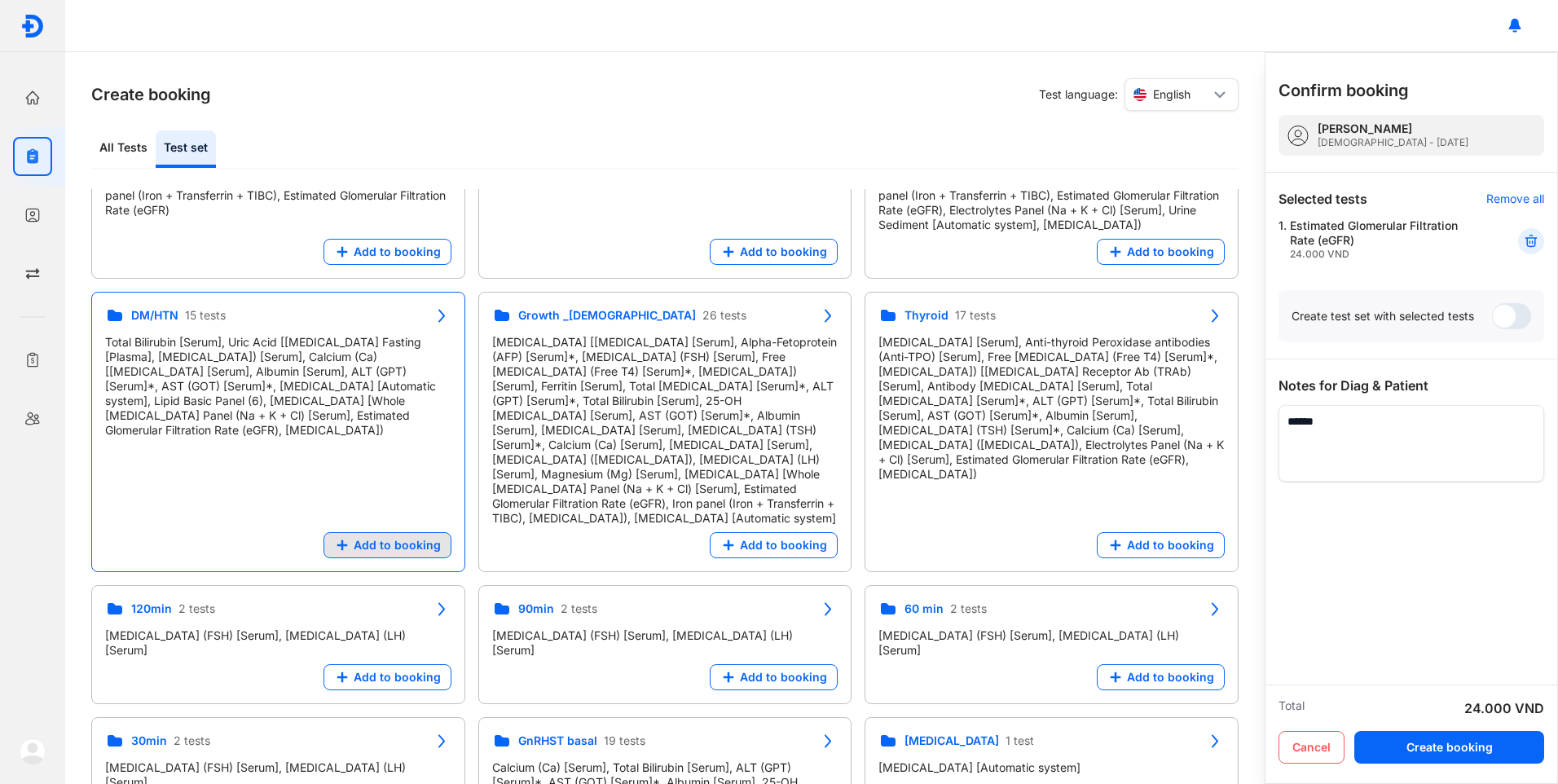
click at [385, 537] on span "Add to booking" at bounding box center [397, 545] width 87 height 15
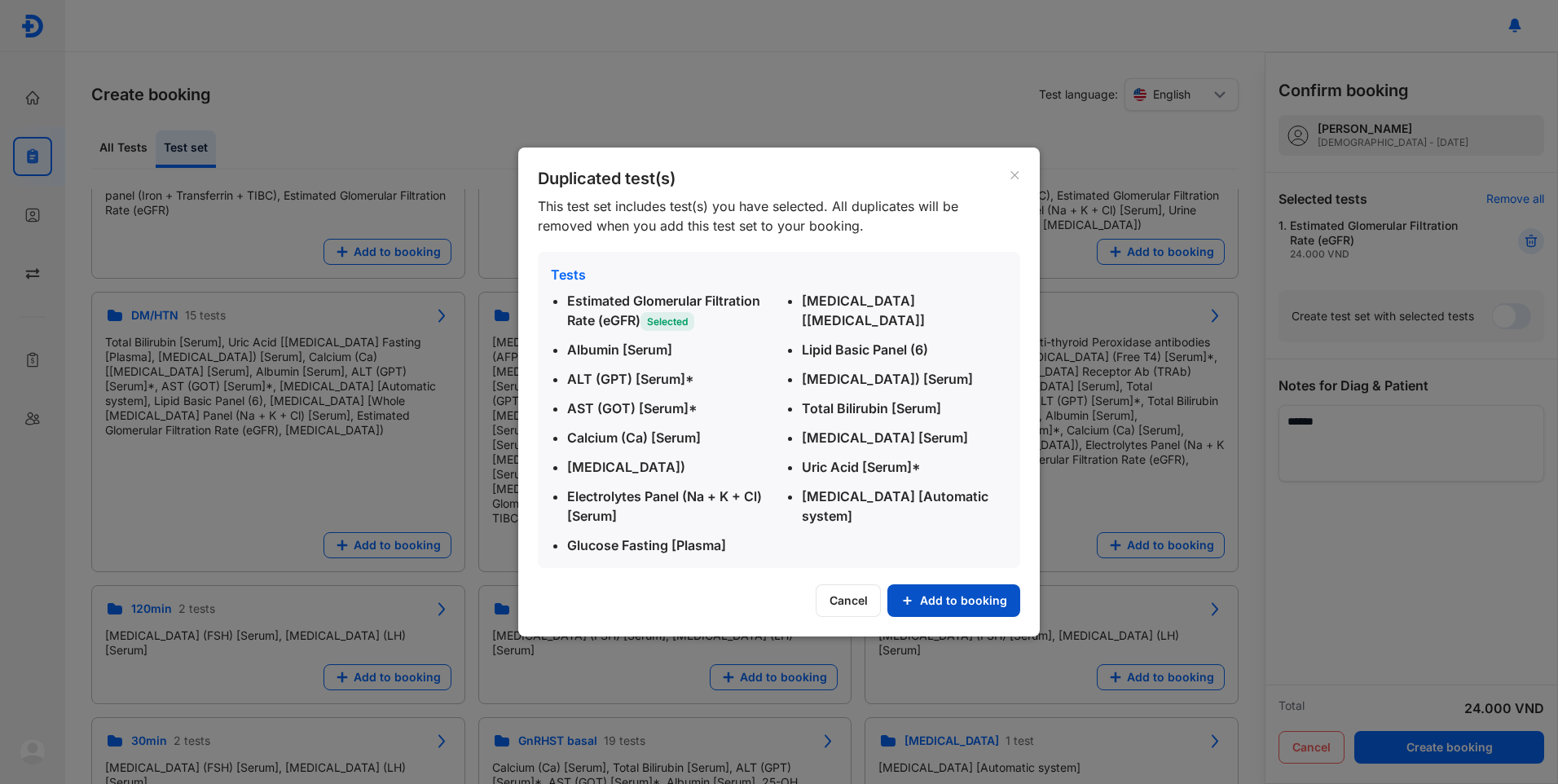
click at [947, 585] on button "Add to booking" at bounding box center [954, 600] width 133 height 33
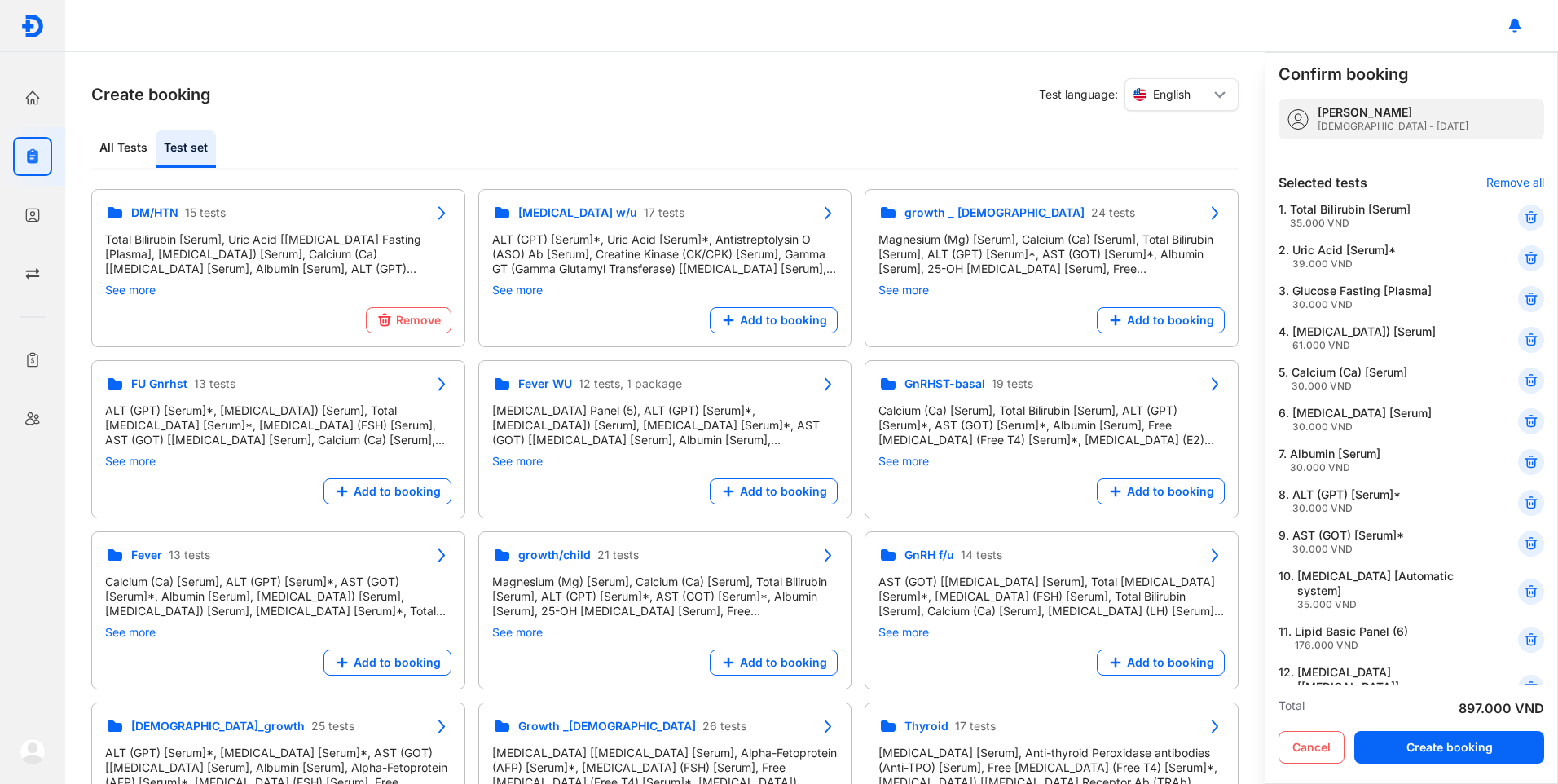
scroll to position [0, 0]
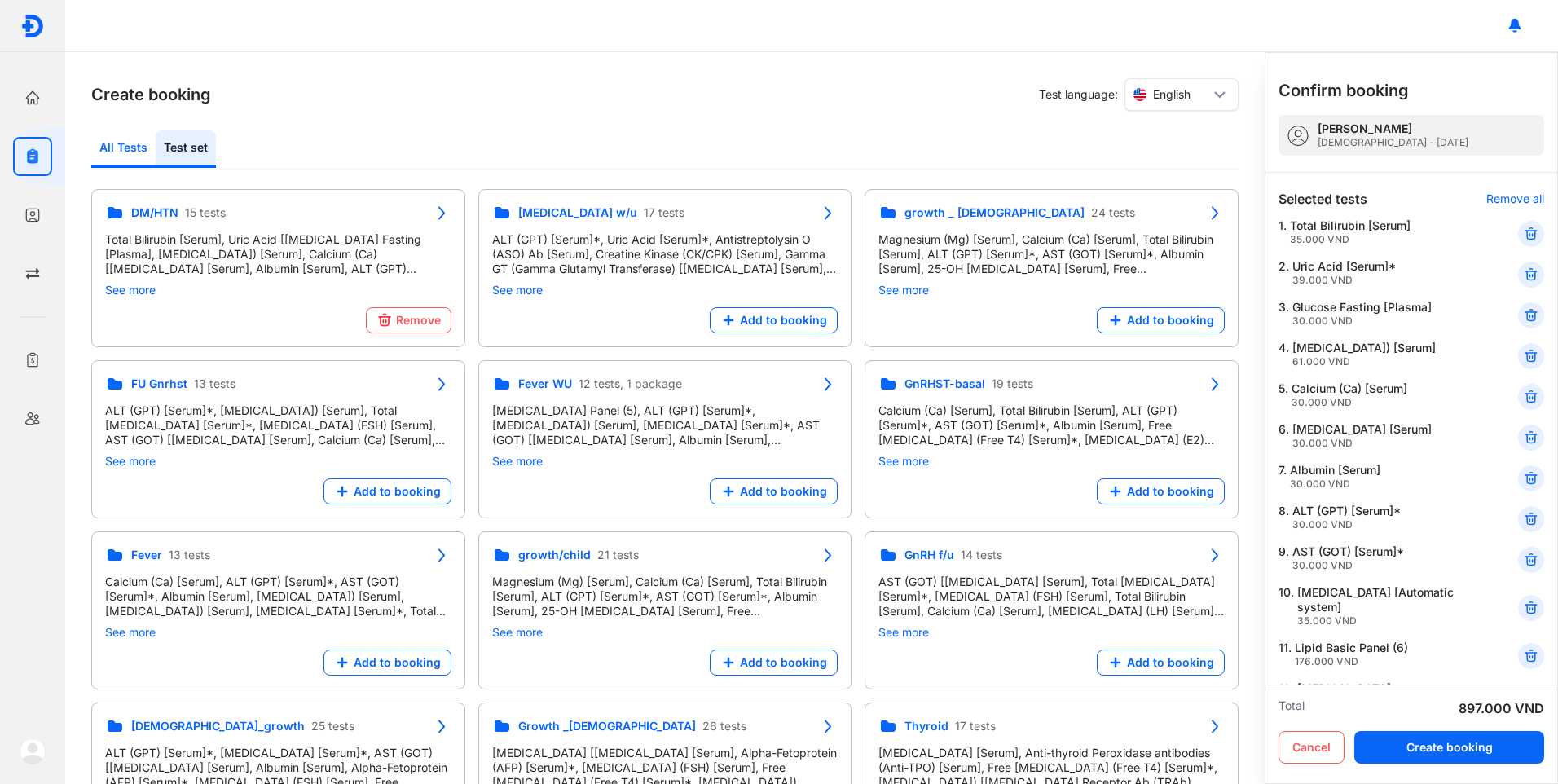
click at [113, 151] on div "All Tests" at bounding box center [123, 149] width 65 height 37
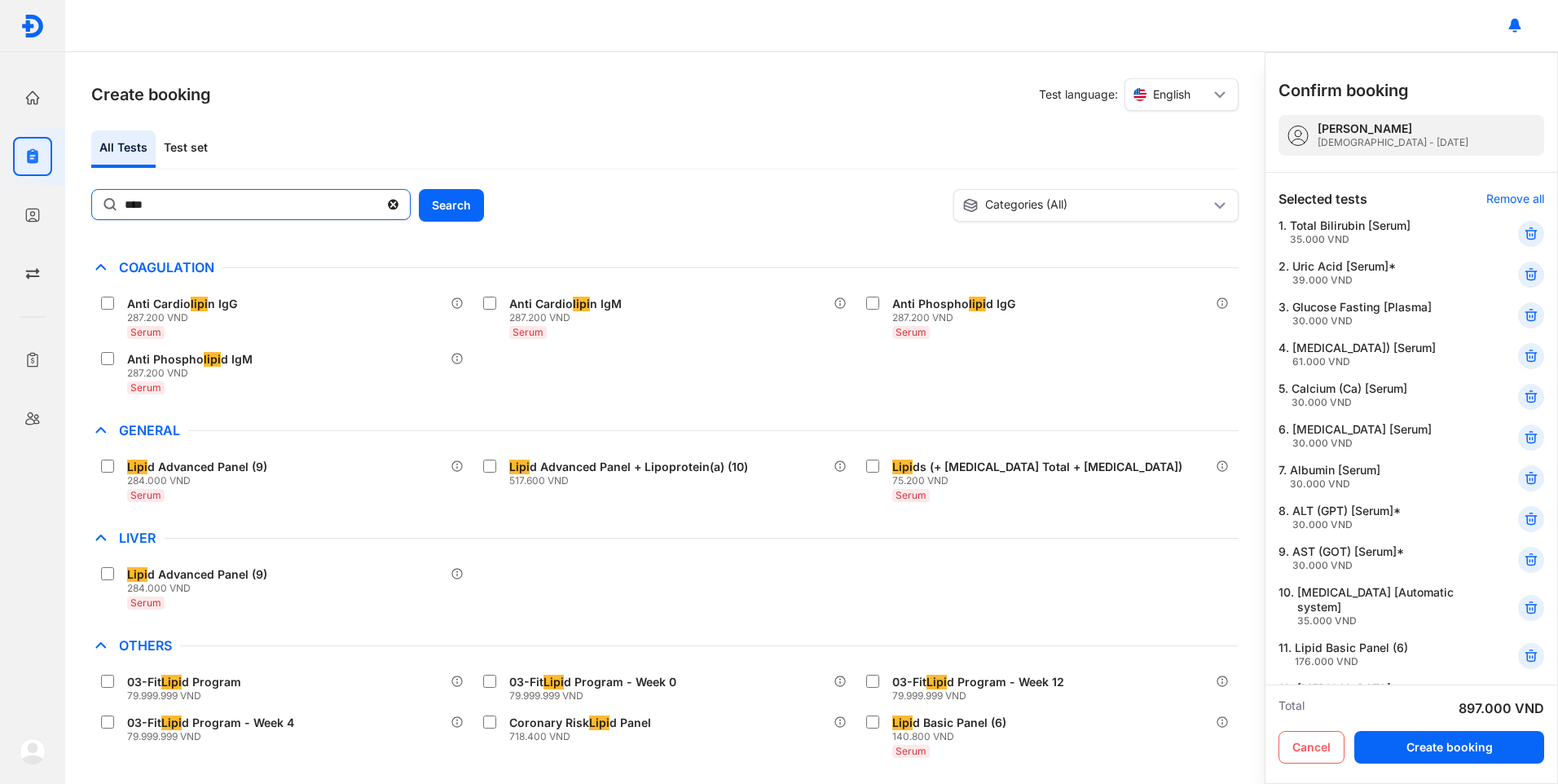
click at [183, 207] on input "****" at bounding box center [252, 204] width 255 height 29
drag, startPoint x: 183, startPoint y: 206, endPoint x: 103, endPoint y: 205, distance: 80.0
click at [103, 205] on div "****" at bounding box center [251, 205] width 319 height 33
click at [125, 205] on input "****" at bounding box center [251, 205] width 253 height 29
type input "*****"
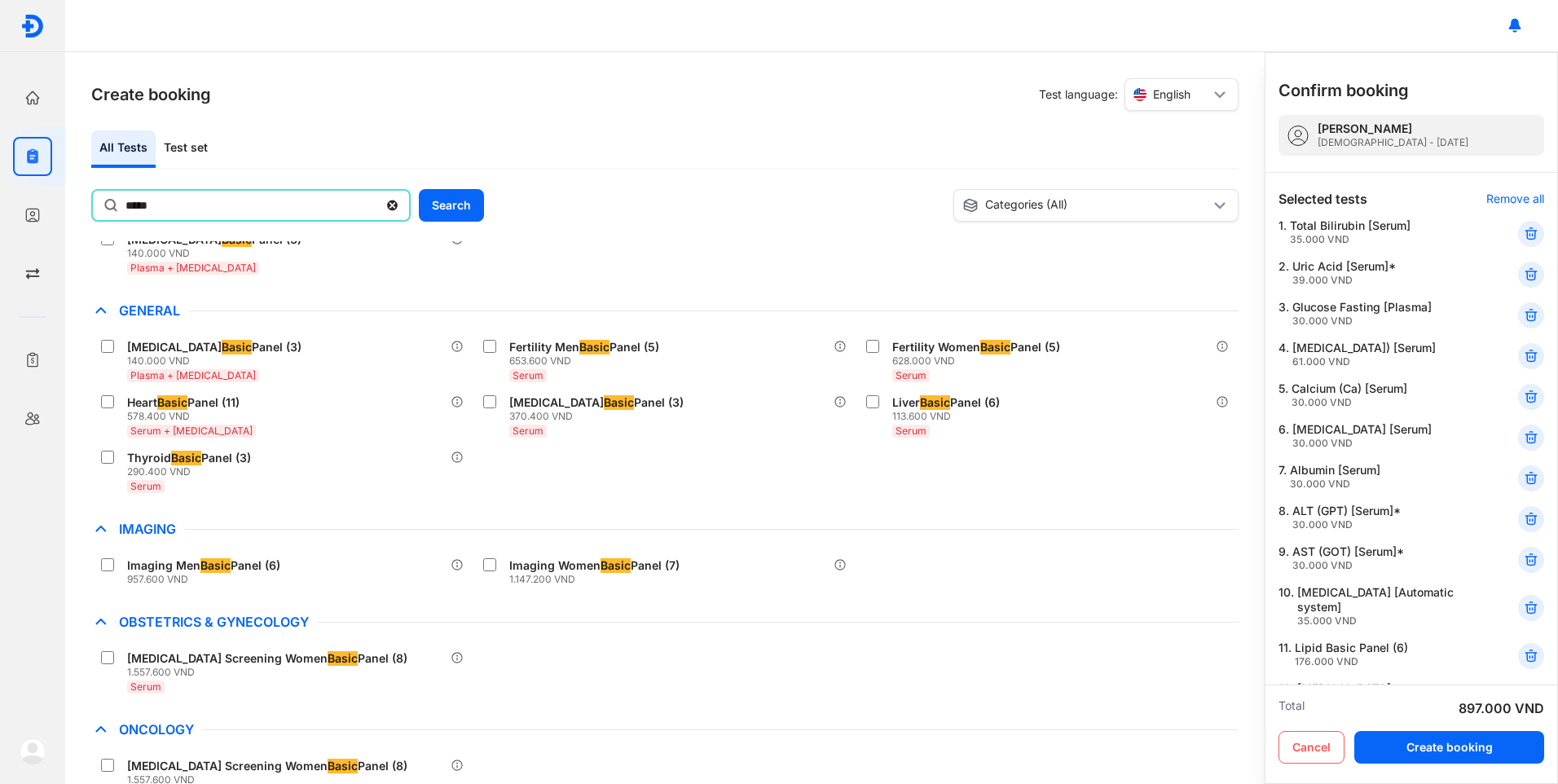
scroll to position [163, 0]
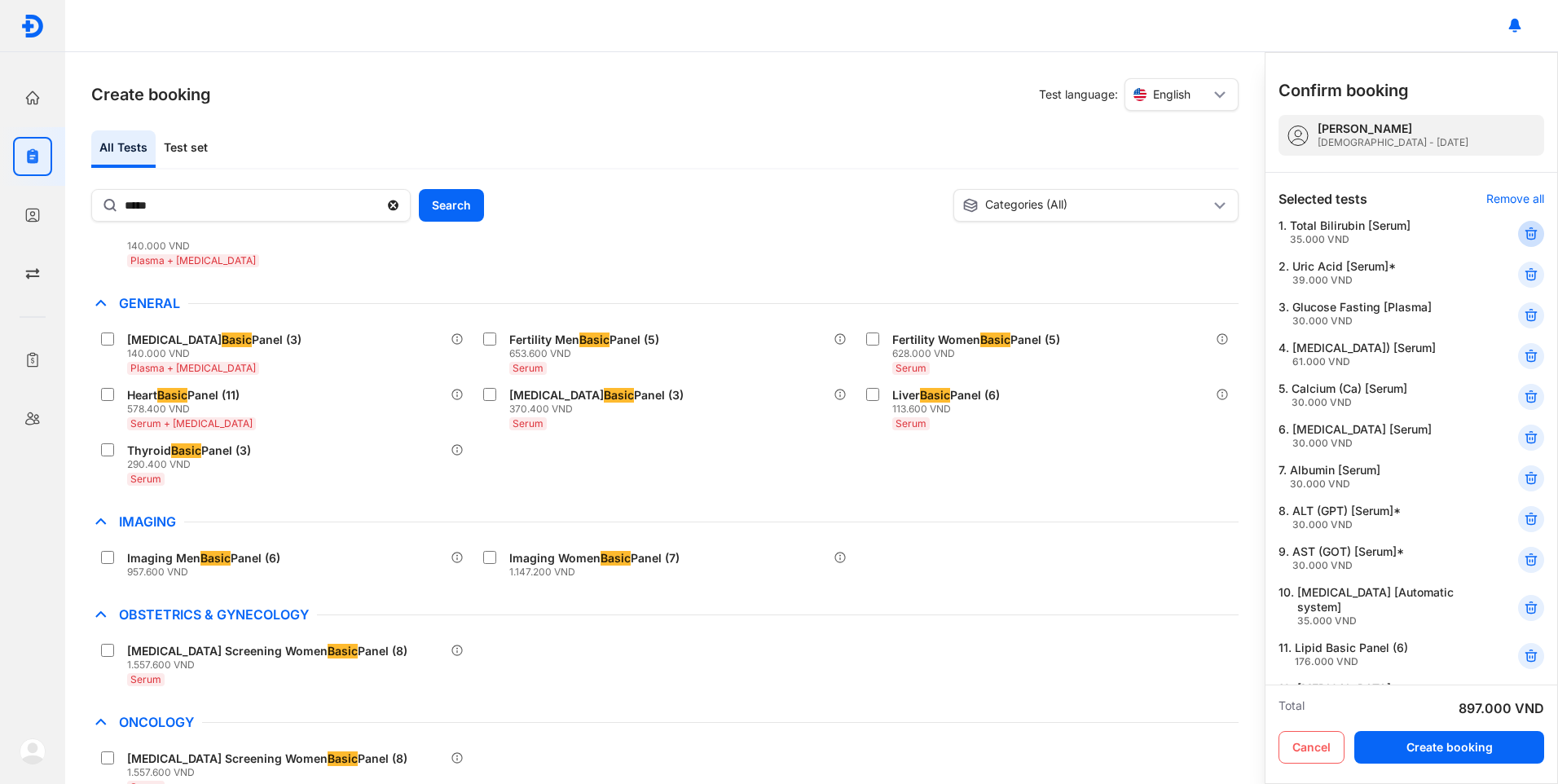
click at [1523, 233] on icon at bounding box center [1531, 233] width 16 height 16
click at [1523, 235] on icon at bounding box center [1531, 233] width 16 height 16
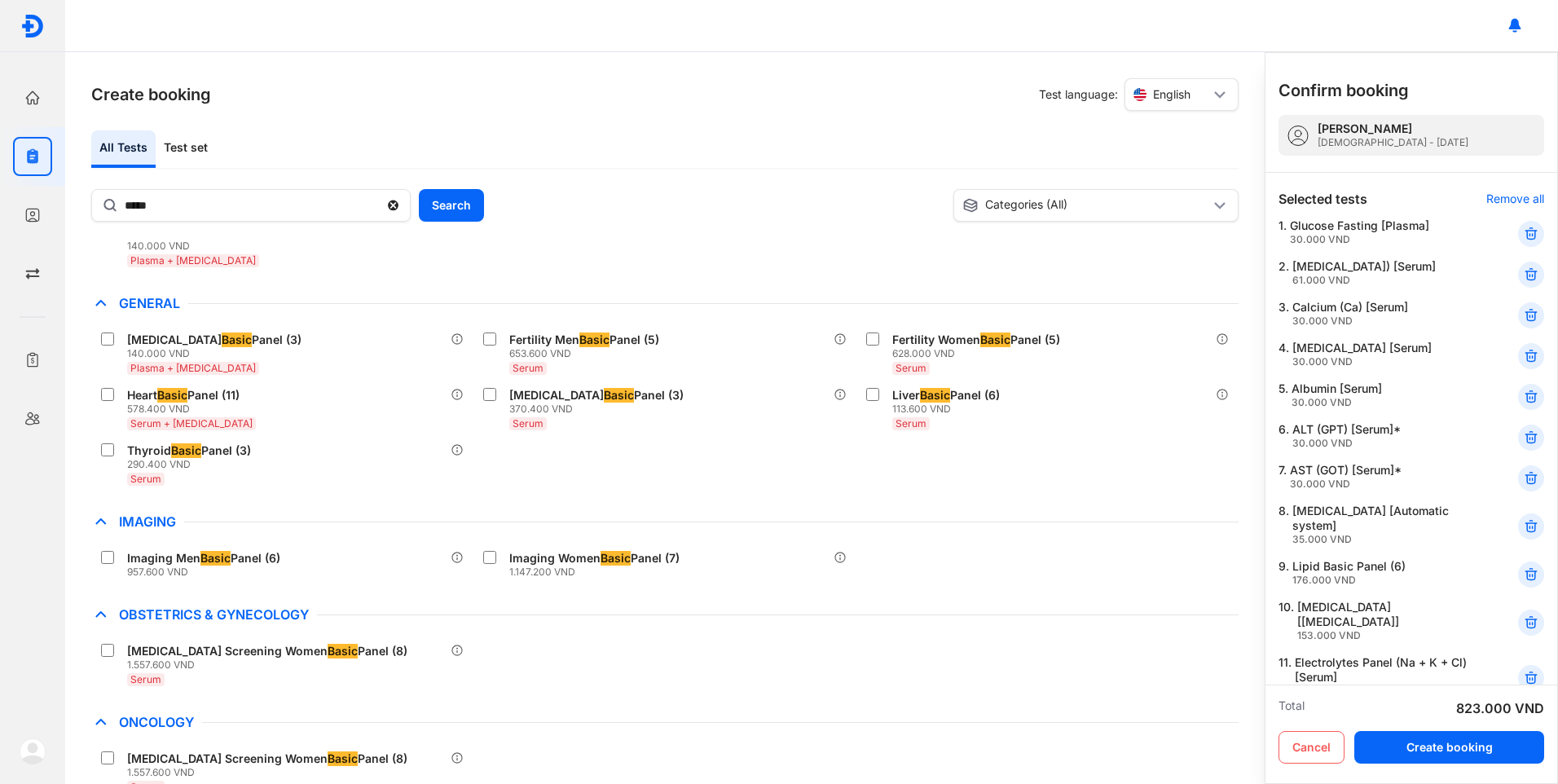
click at [1523, 235] on icon at bounding box center [1531, 233] width 16 height 16
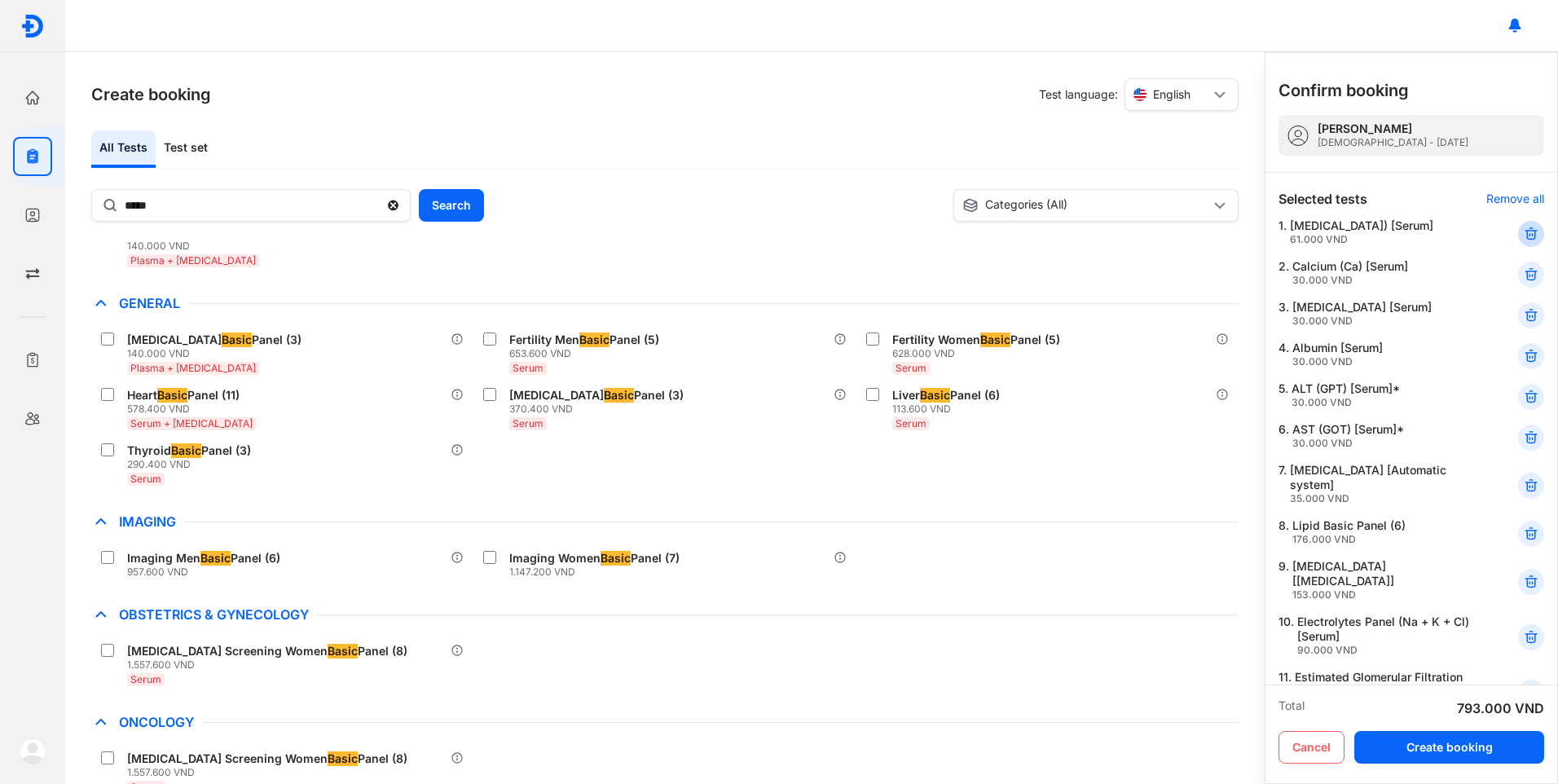
click at [1523, 230] on icon at bounding box center [1531, 233] width 16 height 16
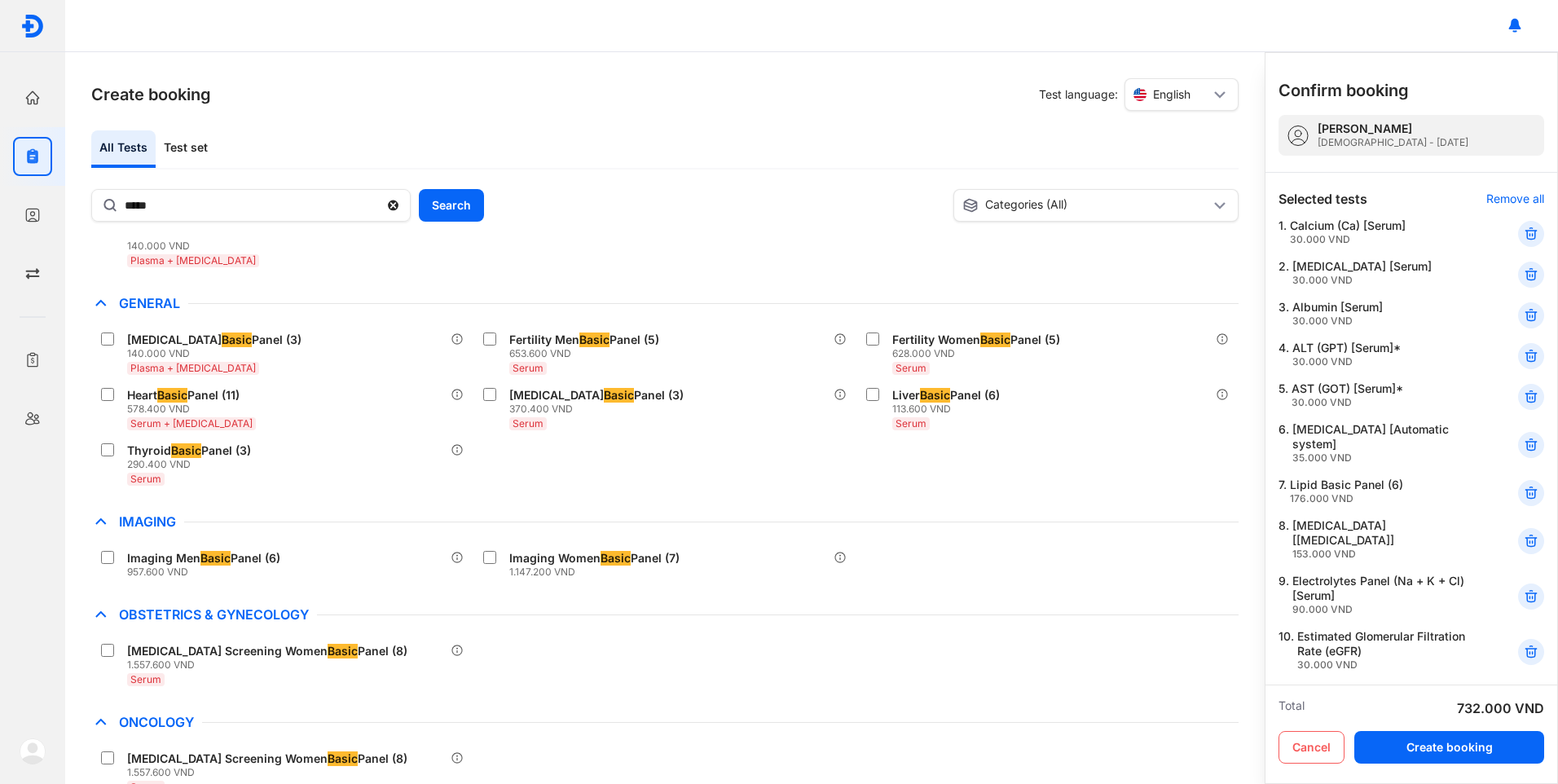
click at [1523, 230] on icon at bounding box center [1531, 233] width 16 height 16
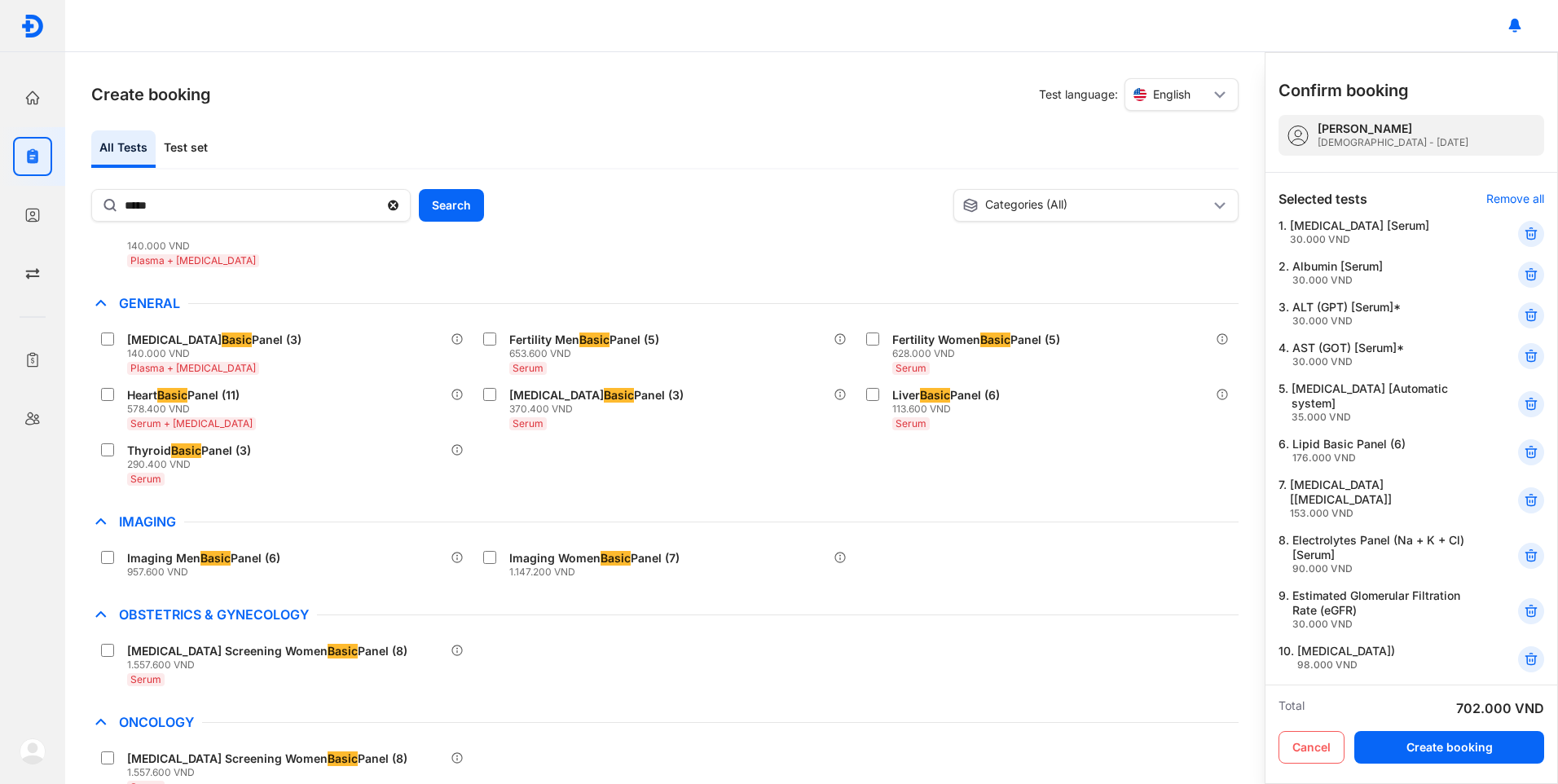
click at [1523, 230] on icon at bounding box center [1531, 233] width 16 height 16
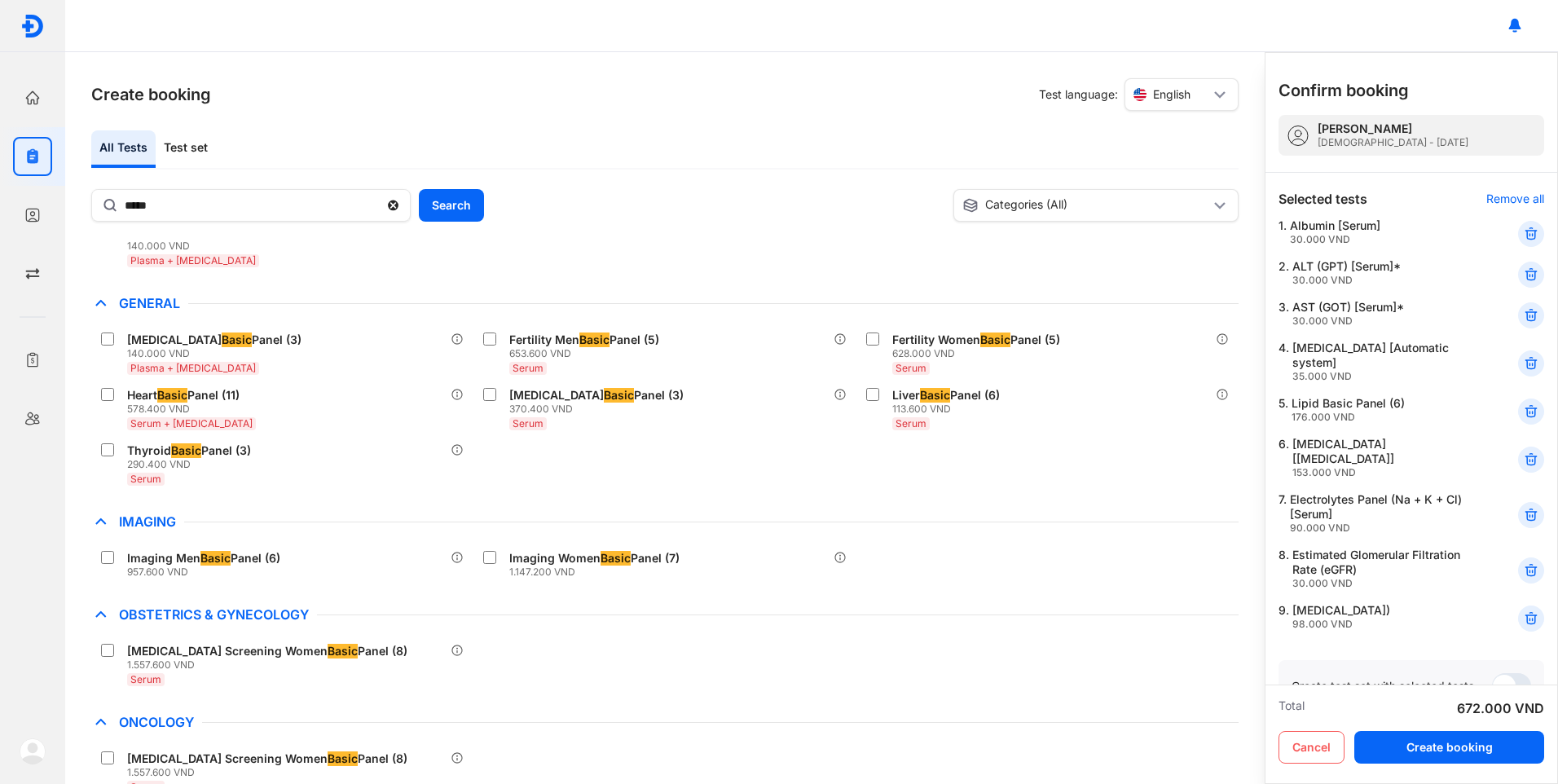
click at [1523, 230] on icon at bounding box center [1531, 233] width 16 height 16
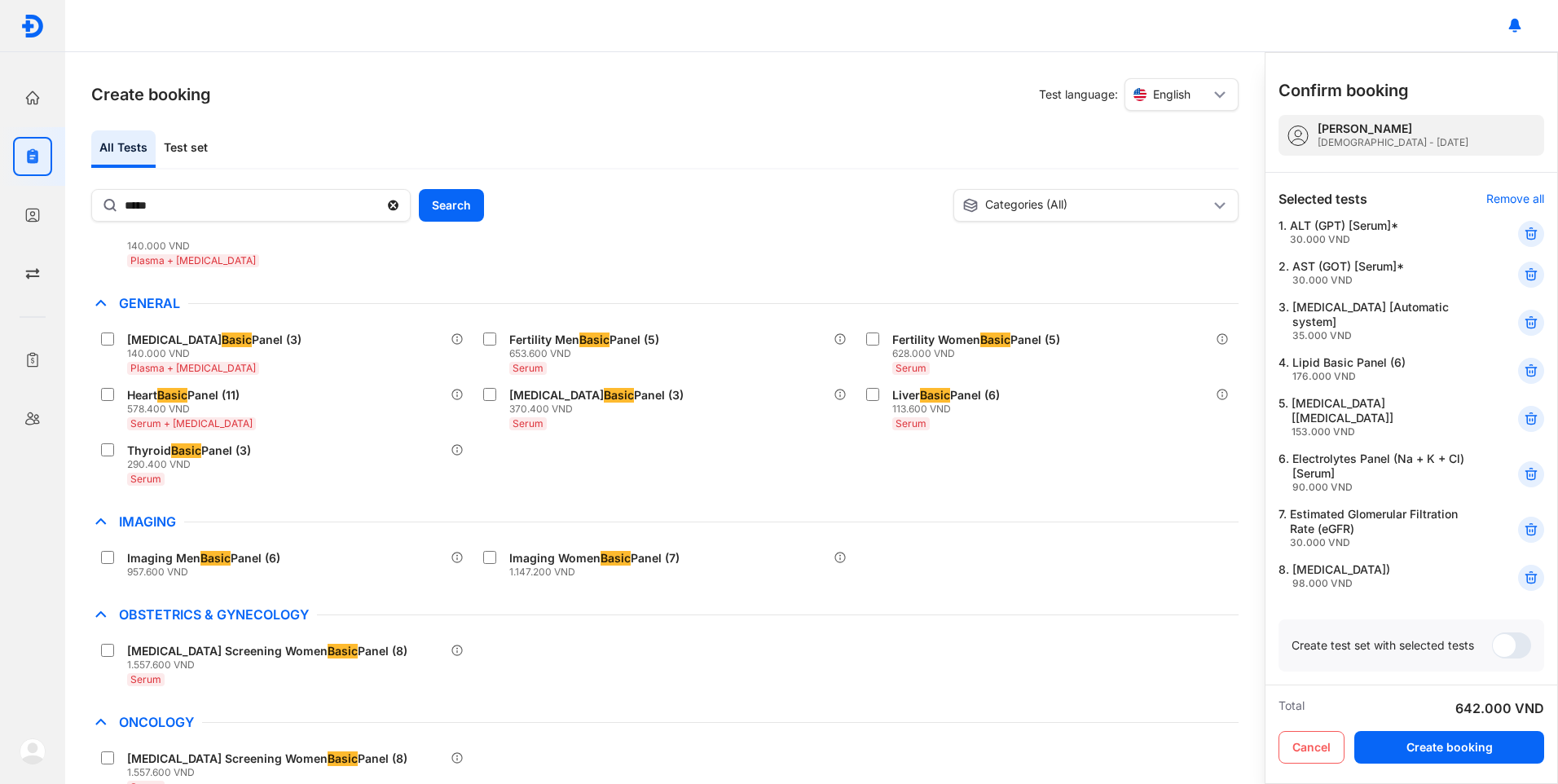
click at [1523, 230] on icon at bounding box center [1531, 233] width 16 height 16
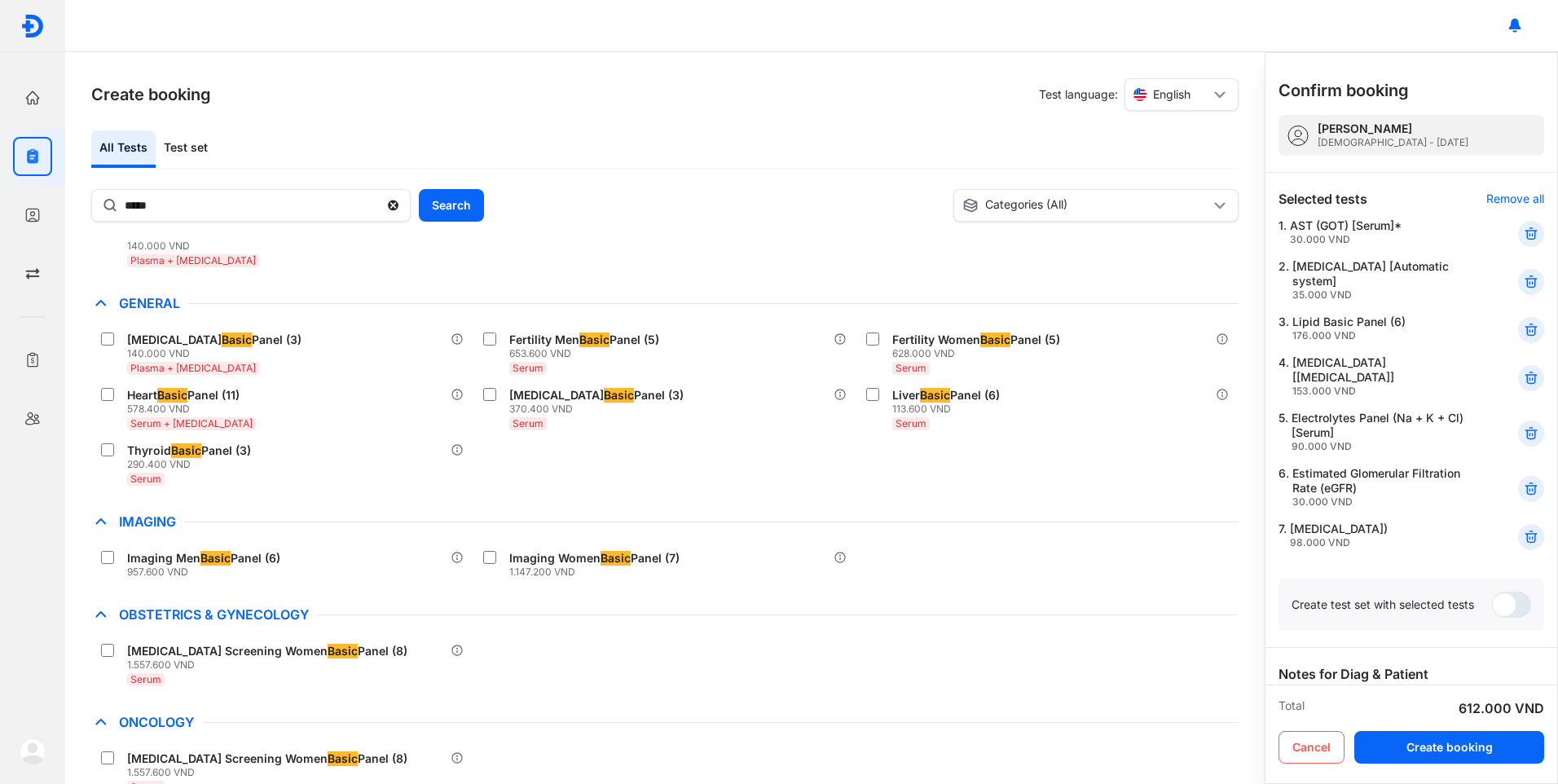
click at [1523, 230] on icon at bounding box center [1531, 233] width 16 height 16
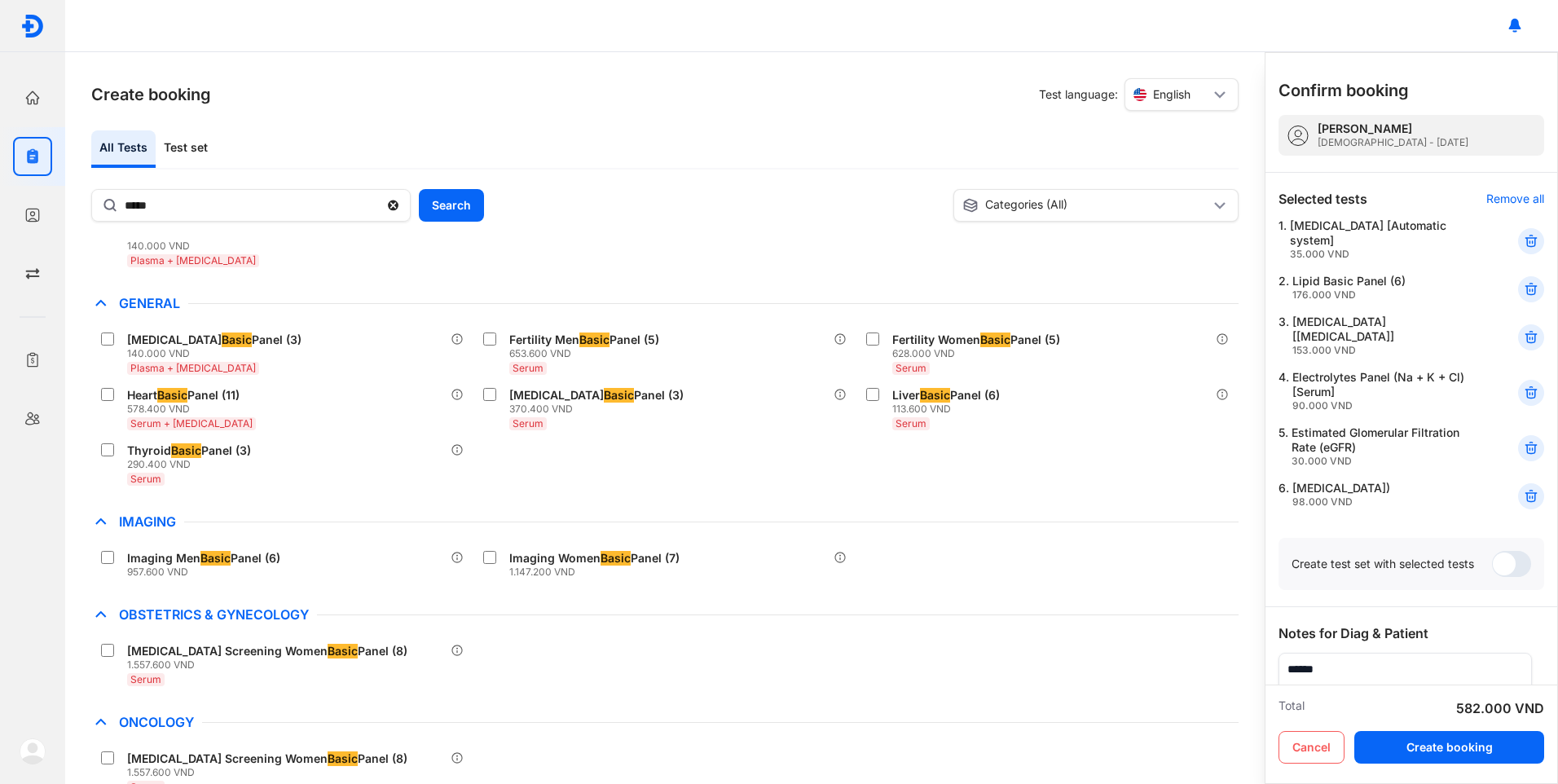
click at [1521, 230] on div at bounding box center [1530, 240] width 26 height 26
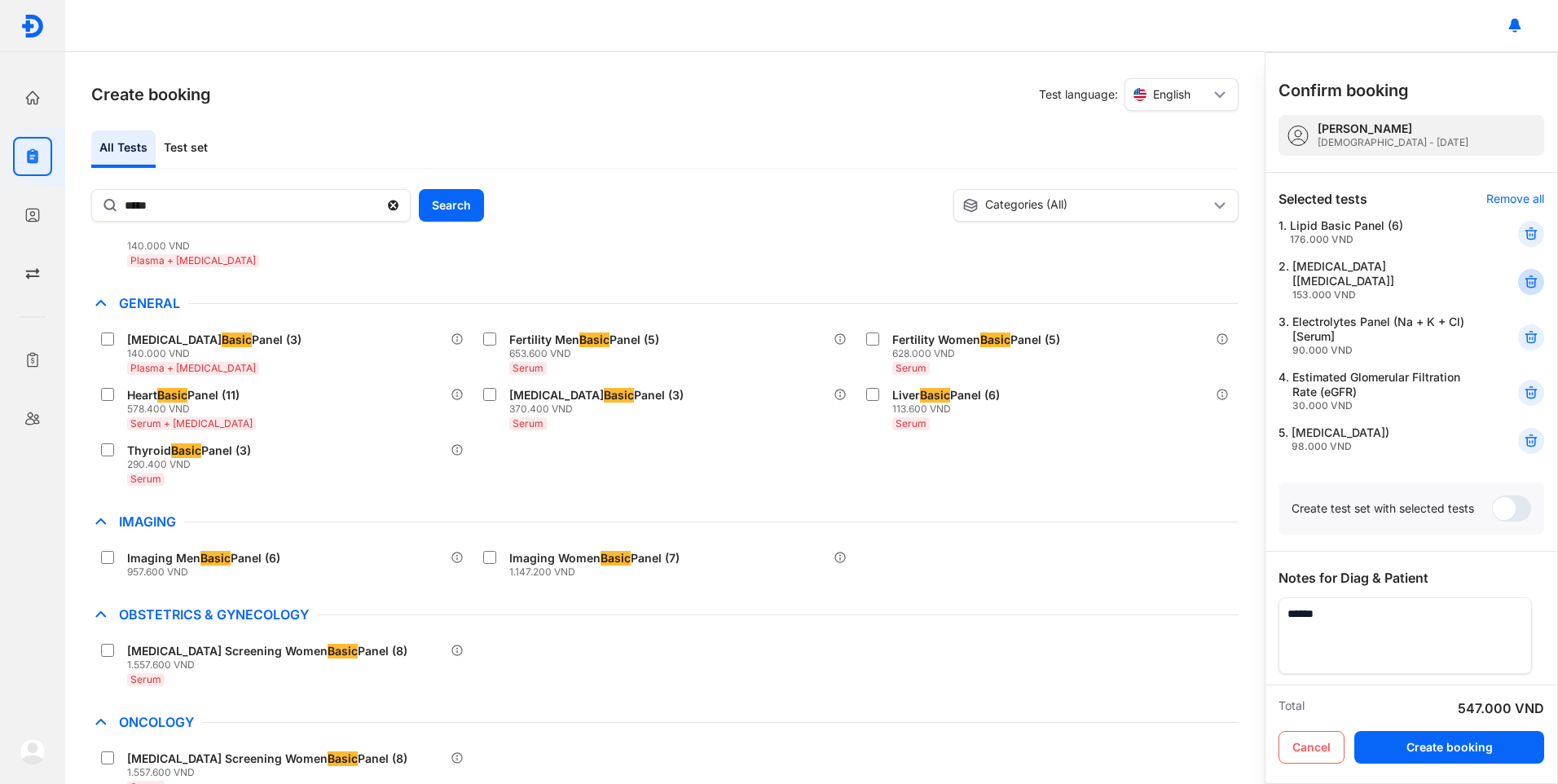
click at [1526, 278] on use at bounding box center [1531, 281] width 12 height 12
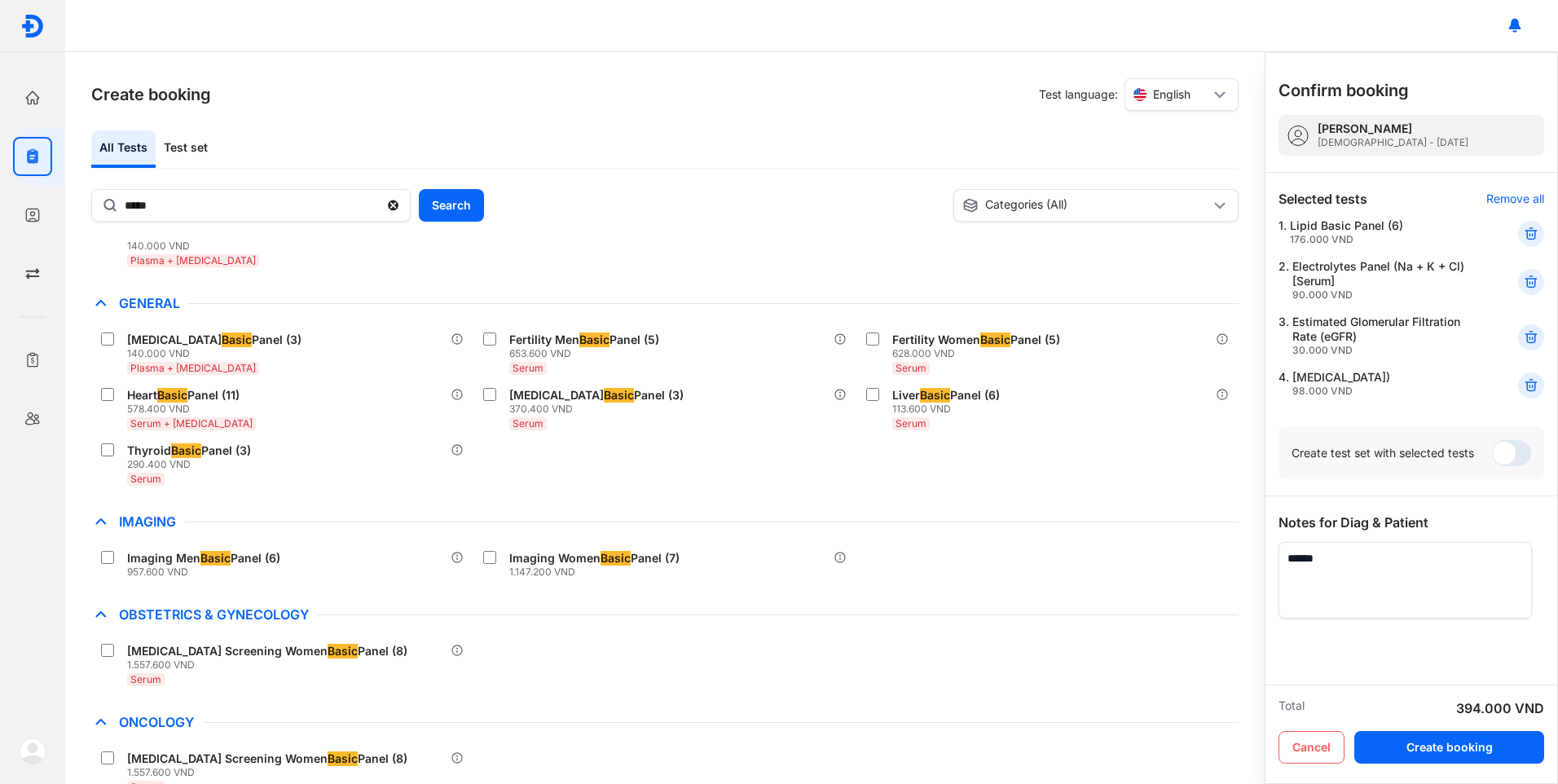
click at [1523, 278] on icon at bounding box center [1531, 282] width 16 height 16
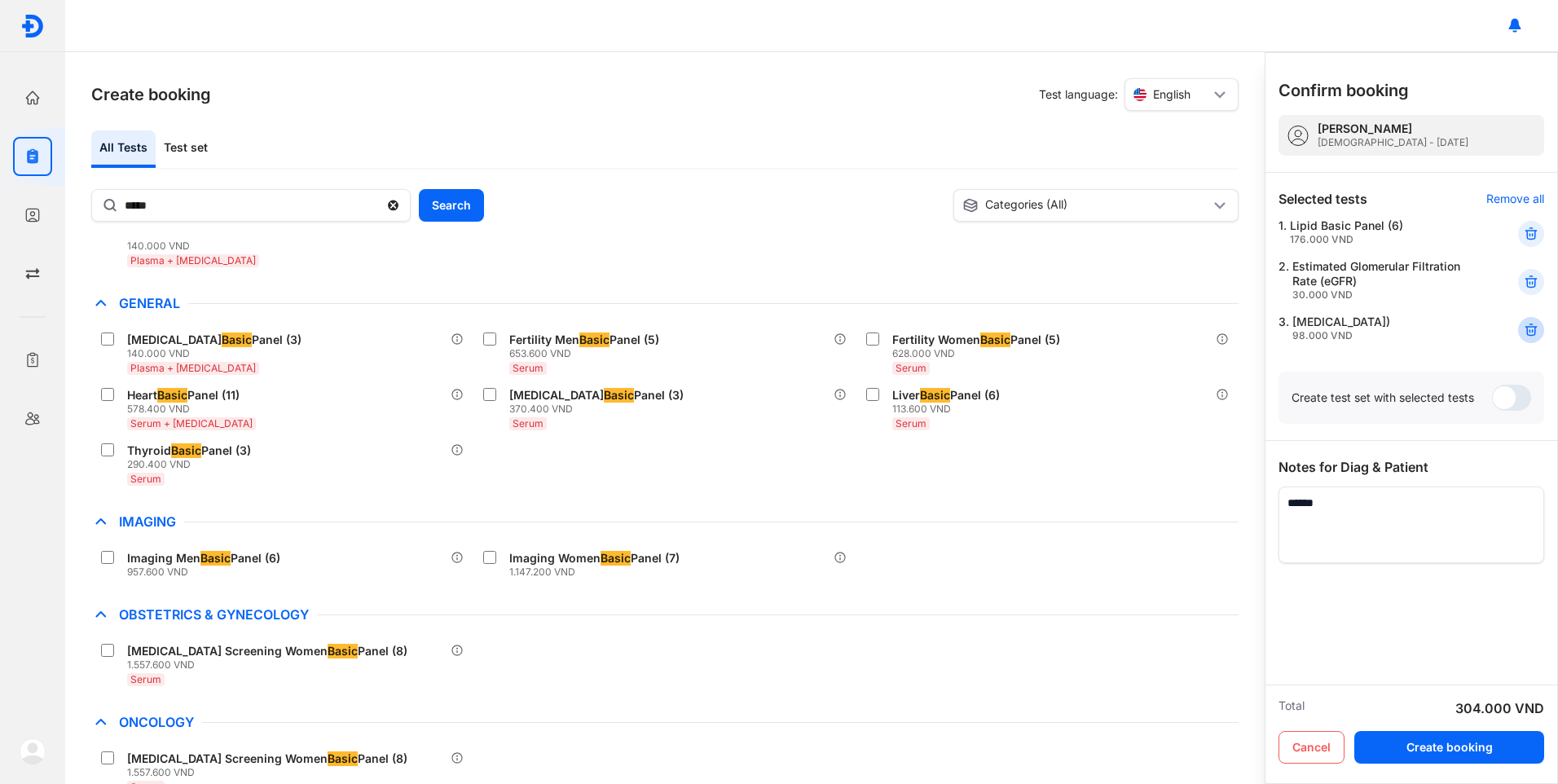
click at [1527, 327] on use at bounding box center [1531, 330] width 12 height 12
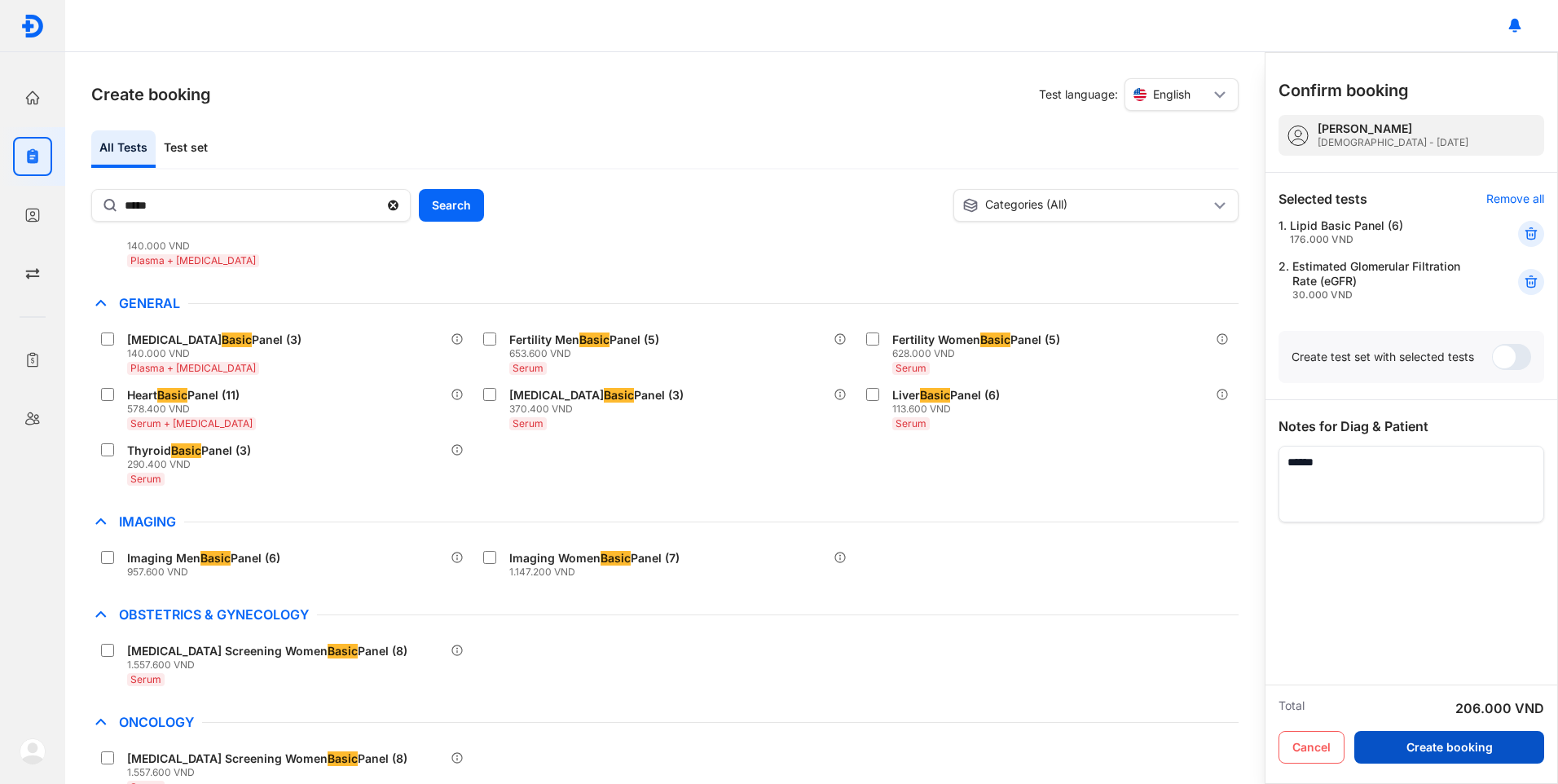
click at [1437, 740] on button "Create booking" at bounding box center [1450, 747] width 190 height 33
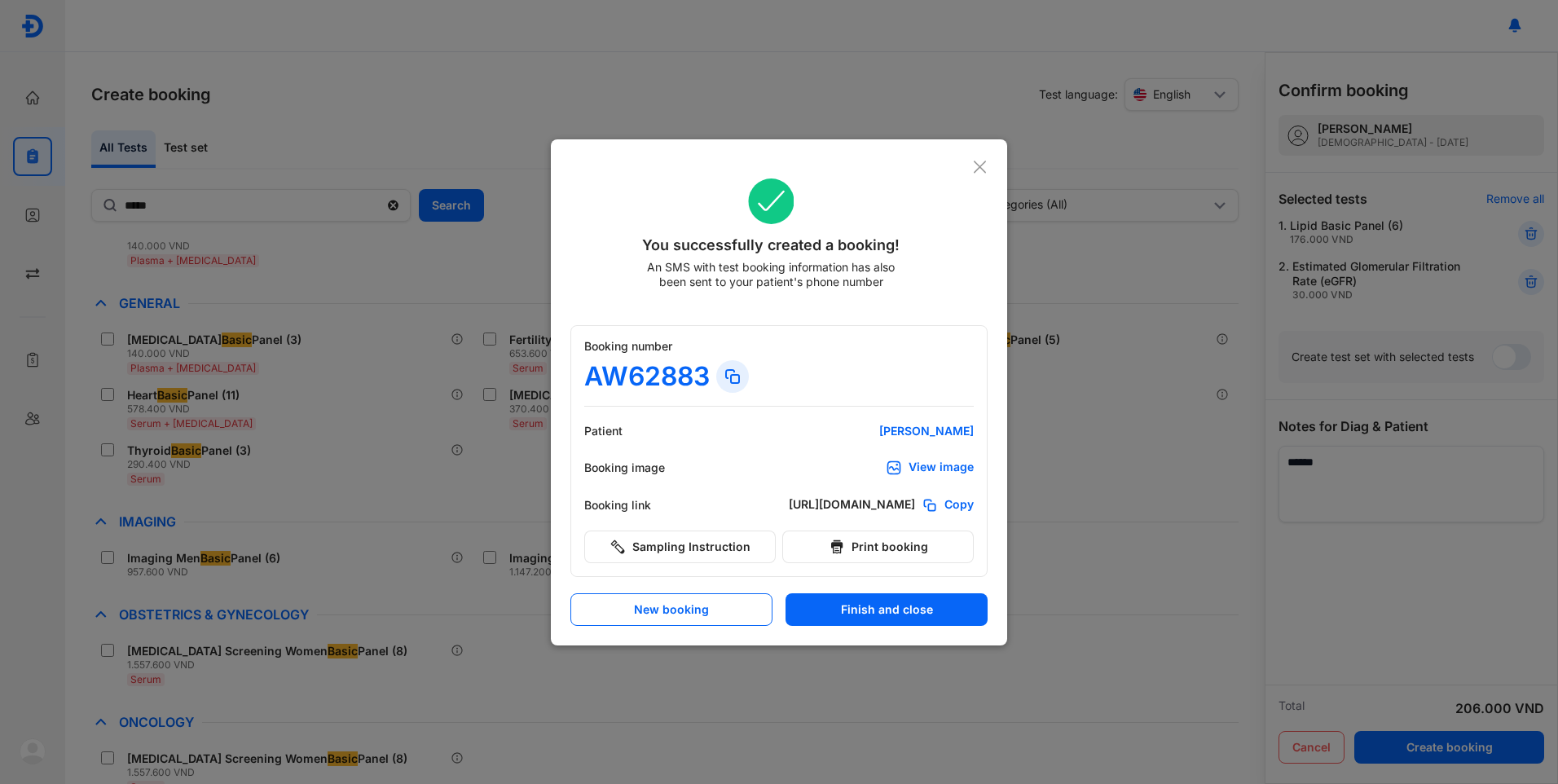
click at [925, 466] on div "View image" at bounding box center [940, 467] width 65 height 16
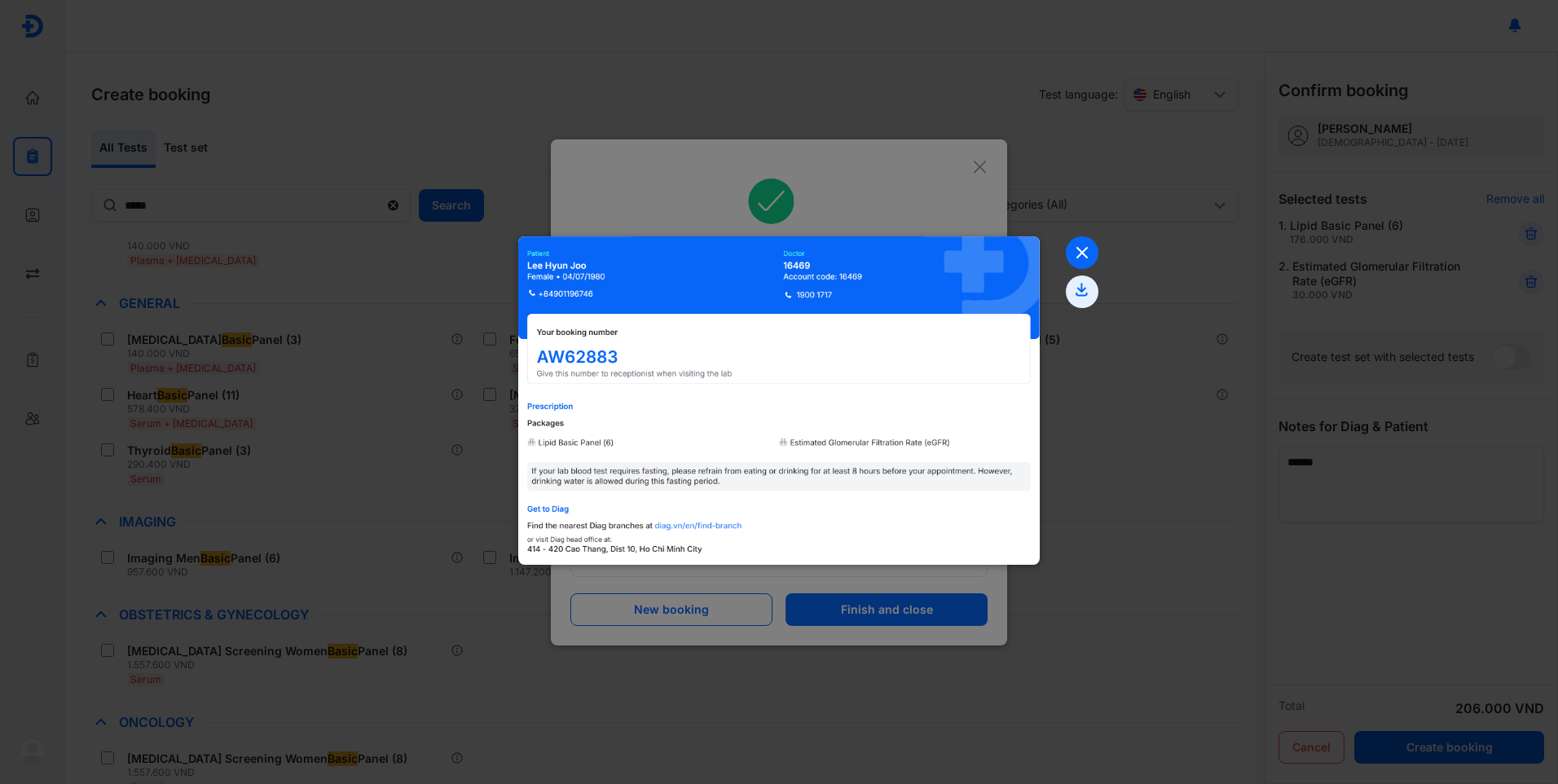
click at [1076, 254] on icon at bounding box center [1082, 252] width 33 height 33
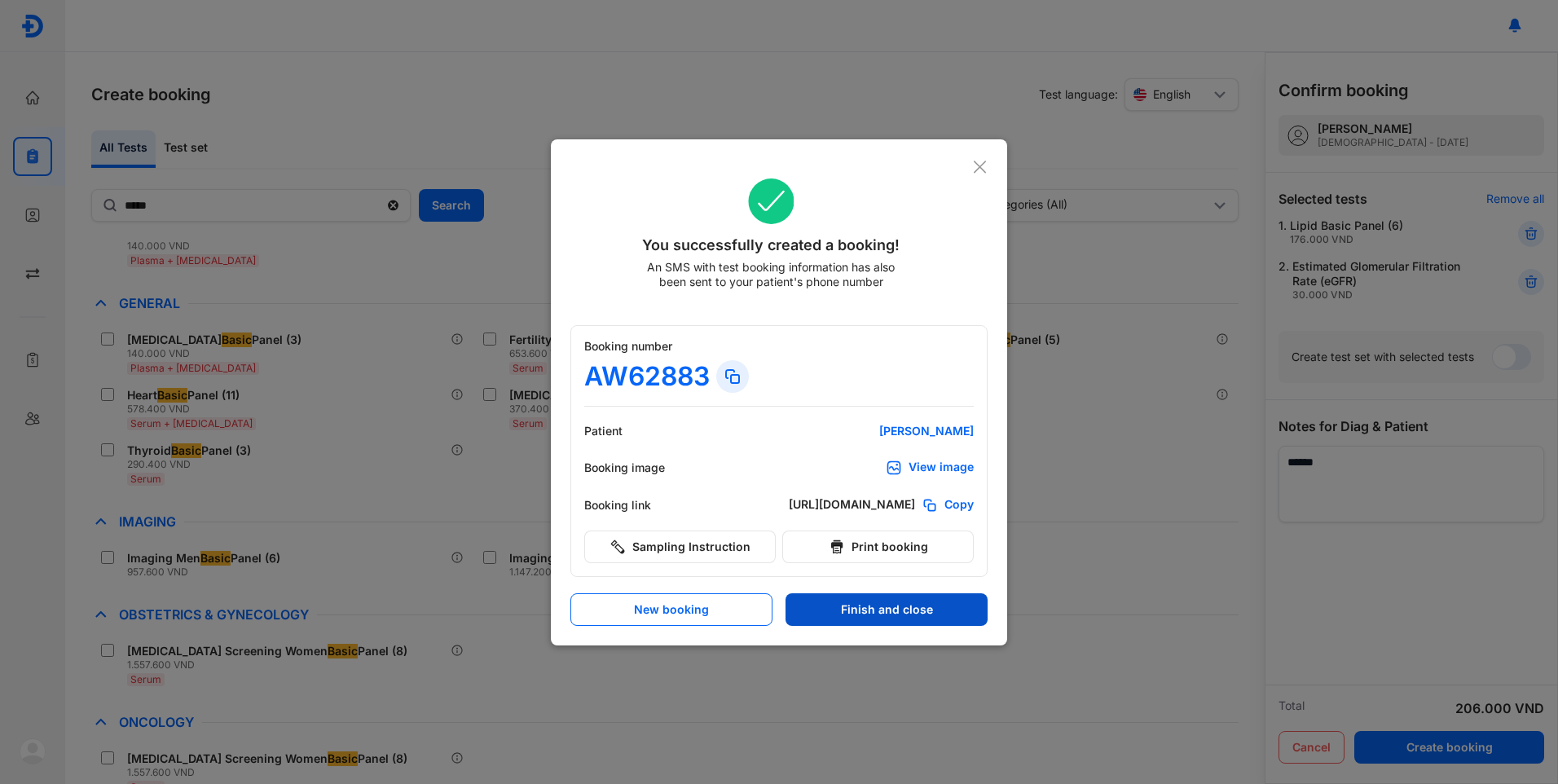
click at [868, 612] on button "Finish and close" at bounding box center [886, 609] width 202 height 33
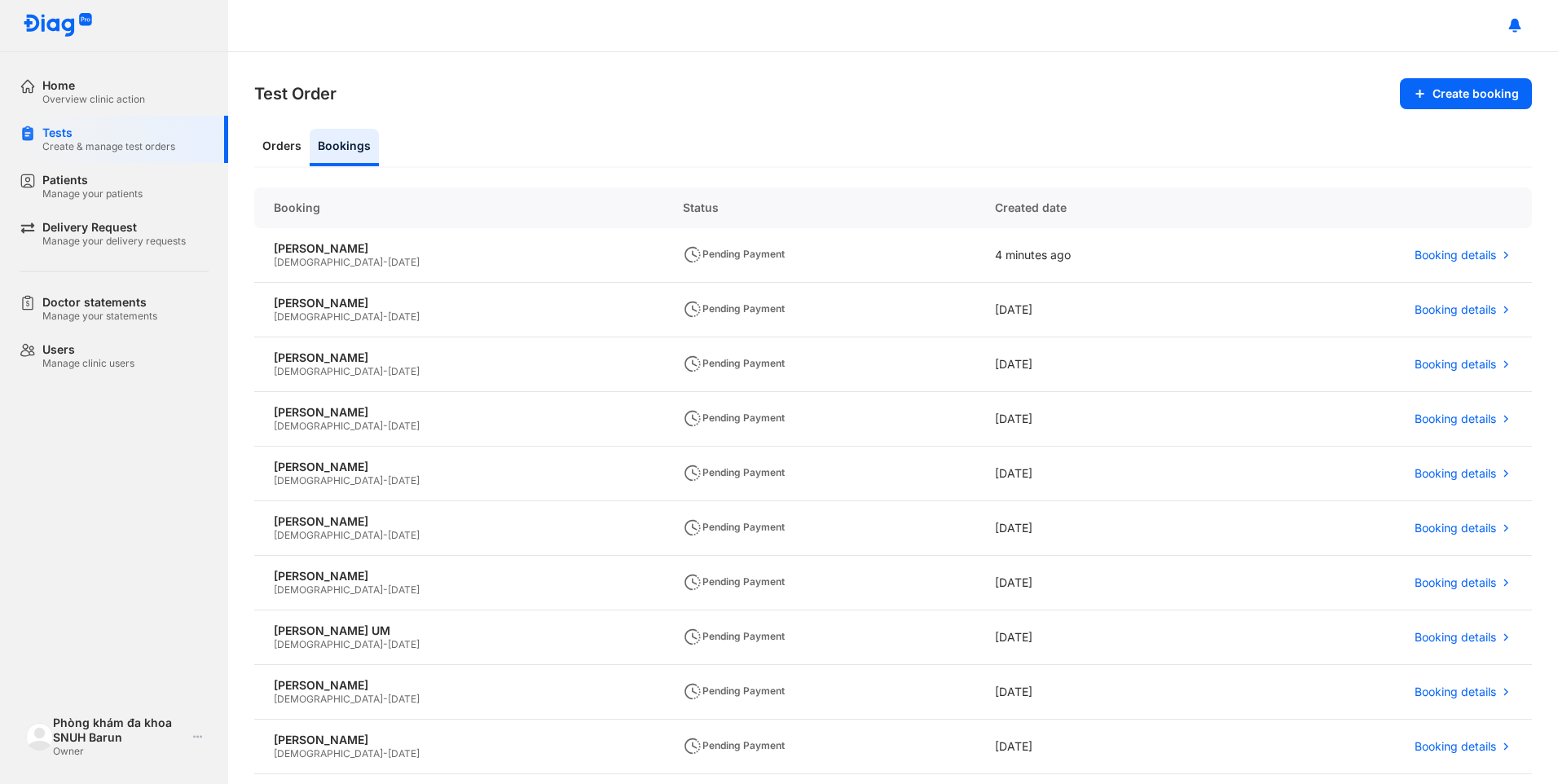
click at [531, 74] on div "Test Order Create booking Orders Bookings Booking Status Created date Lee Hyun …" at bounding box center [893, 418] width 1330 height 732
click at [94, 183] on div "Patients" at bounding box center [92, 180] width 100 height 15
